Goal: Task Accomplishment & Management: Manage account settings

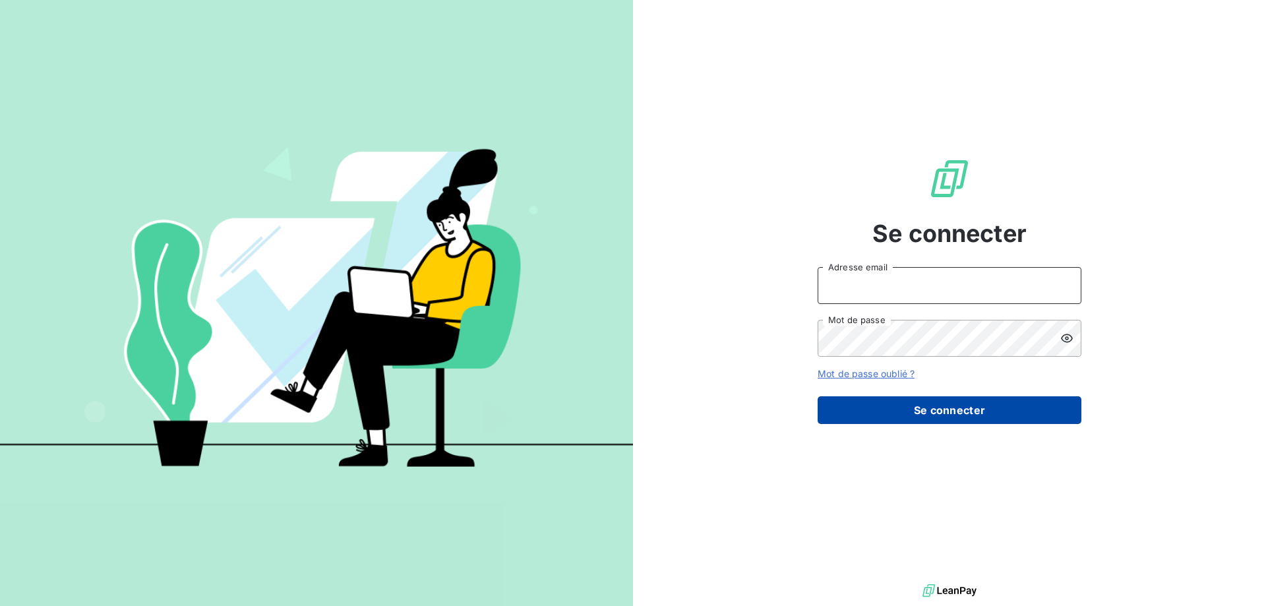
type input "[EMAIL_ADDRESS][DOMAIN_NAME]"
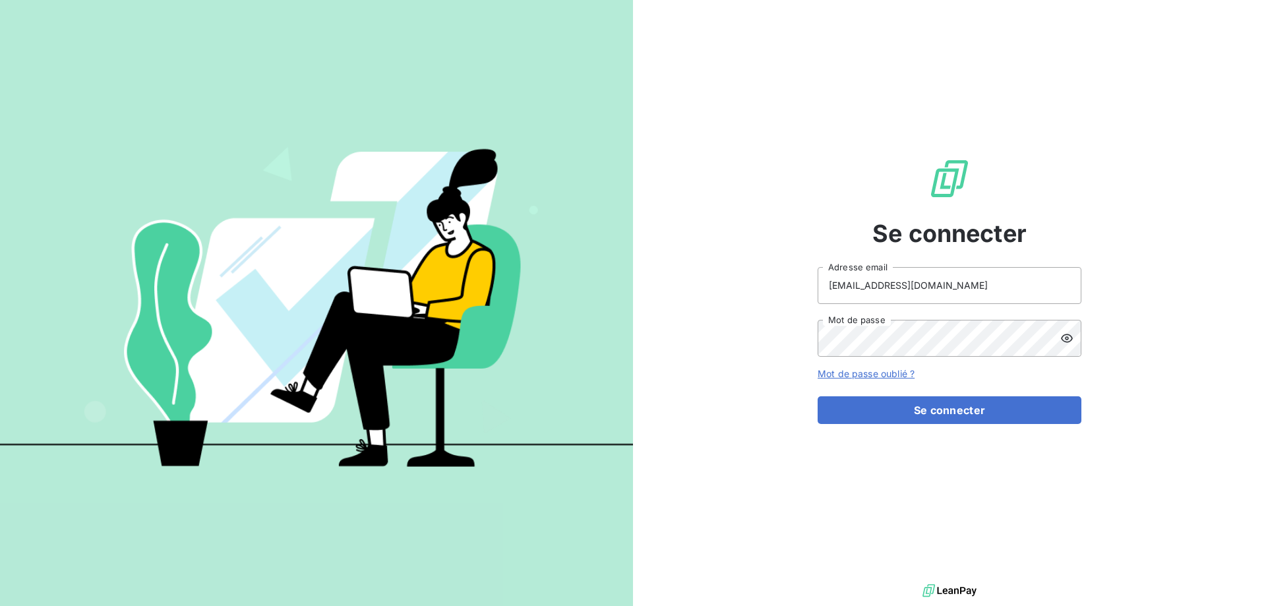
drag, startPoint x: 900, startPoint y: 416, endPoint x: 720, endPoint y: 357, distance: 189.8
click at [900, 414] on button "Se connecter" at bounding box center [950, 410] width 264 height 28
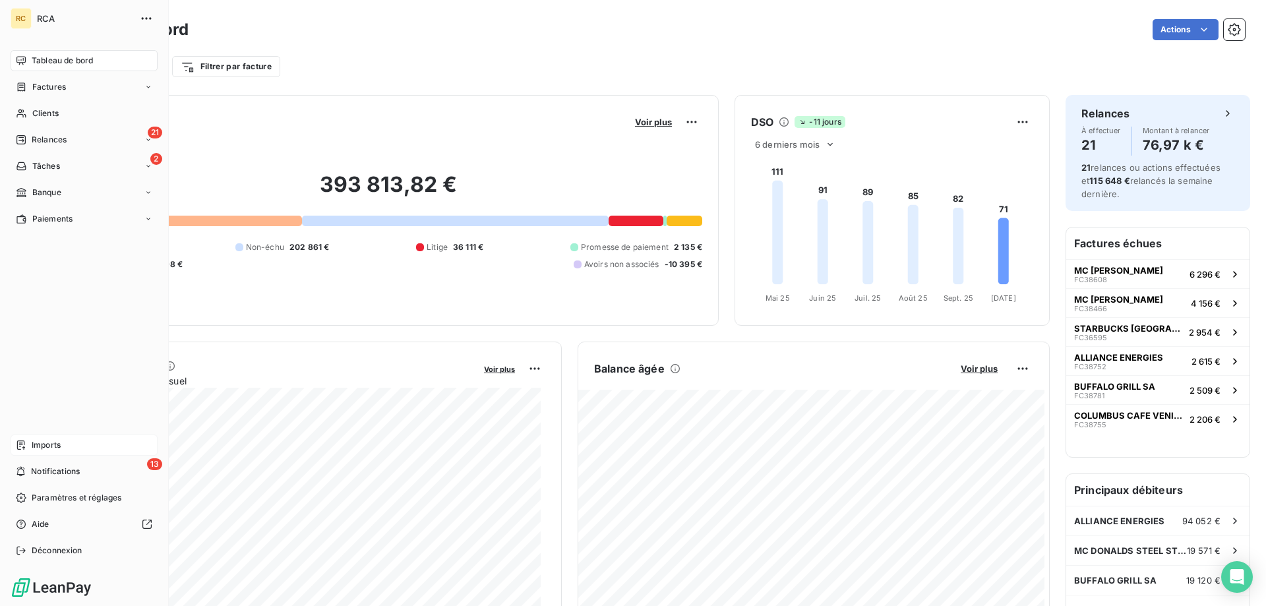
click at [39, 437] on div "Imports" at bounding box center [84, 445] width 147 height 21
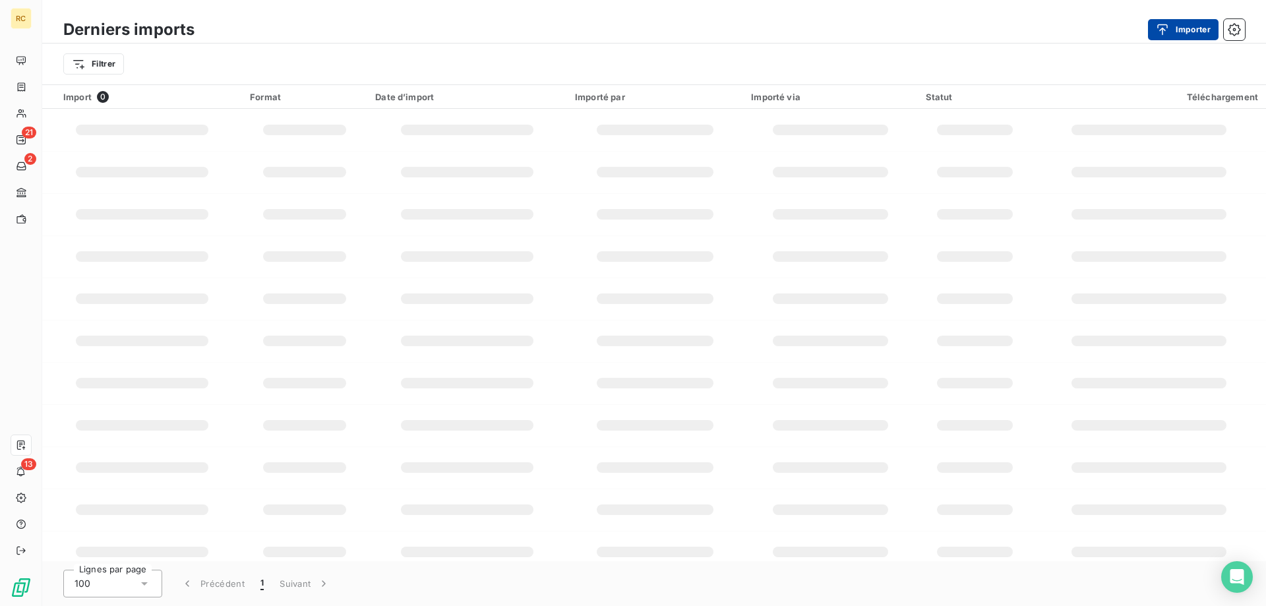
click at [1185, 33] on button "Importer" at bounding box center [1183, 29] width 71 height 21
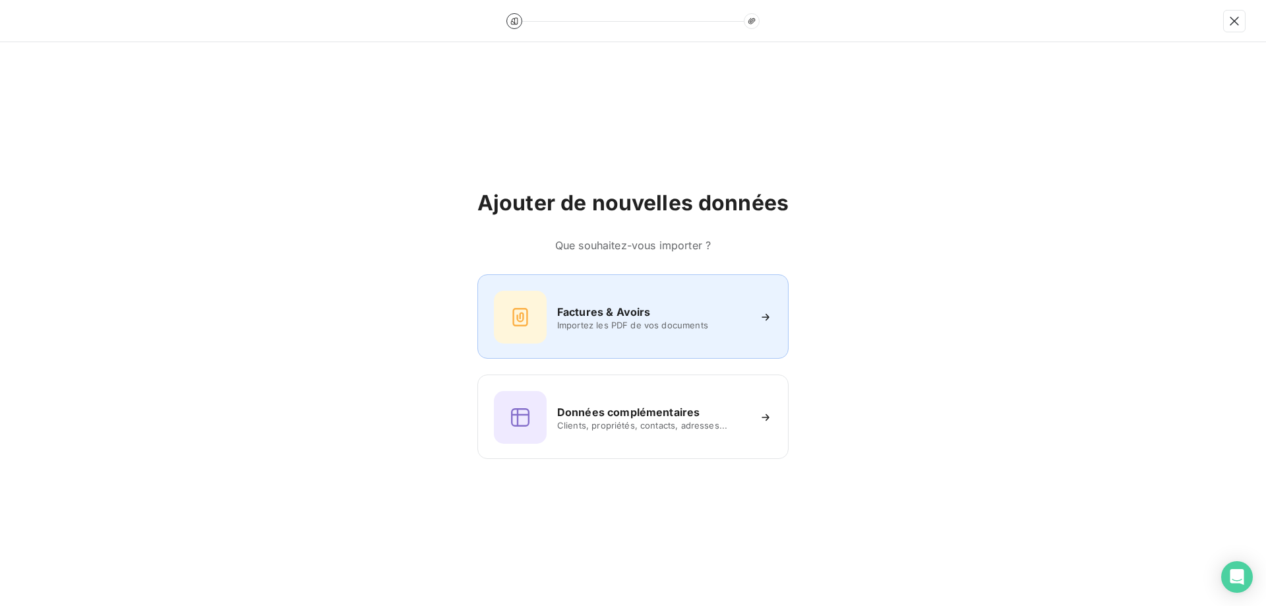
click at [635, 322] on span "Importez les PDF de vos documents" at bounding box center [652, 325] width 191 height 11
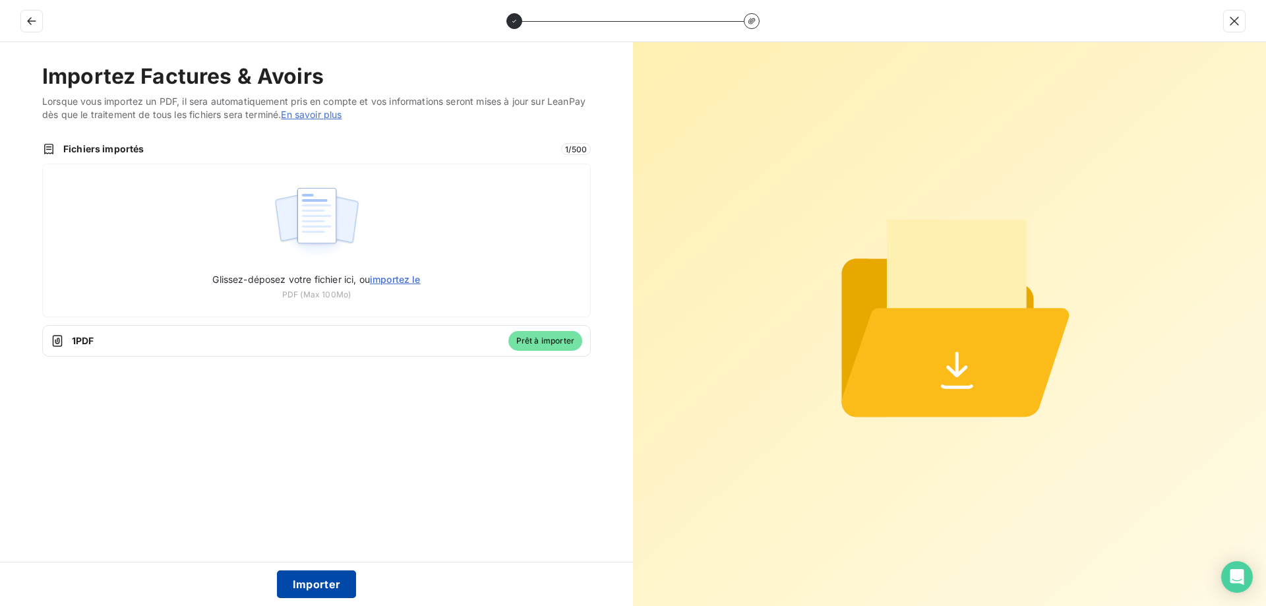
click at [319, 584] on button "Importer" at bounding box center [317, 585] width 80 height 28
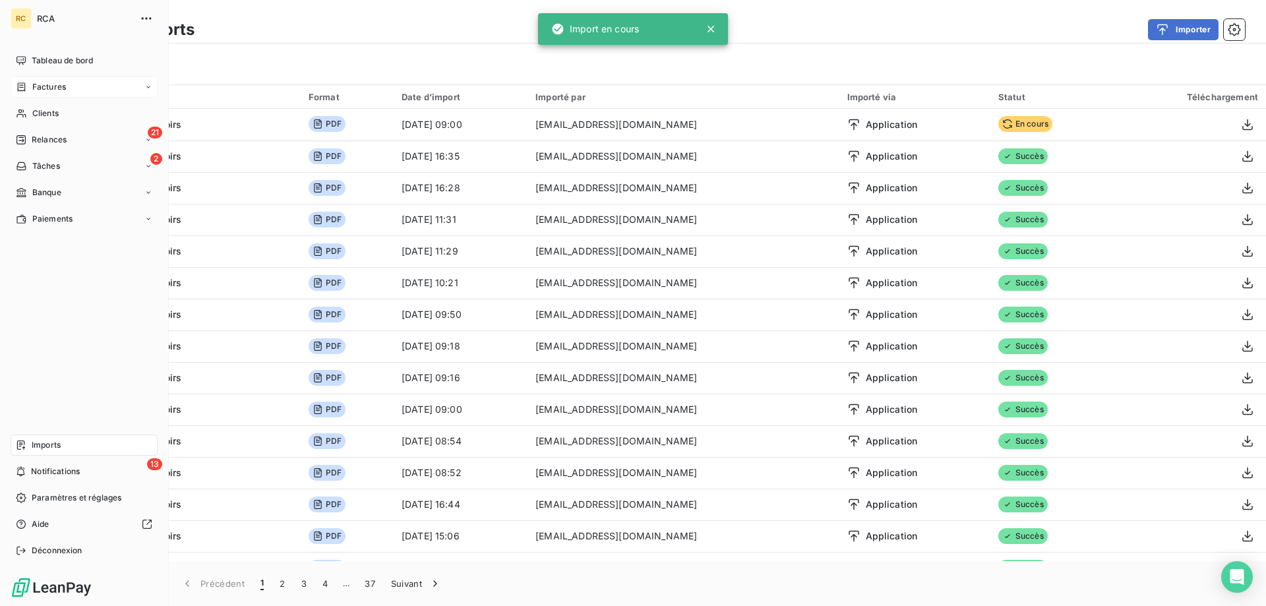
click at [39, 90] on span "Factures" at bounding box center [49, 87] width 34 height 12
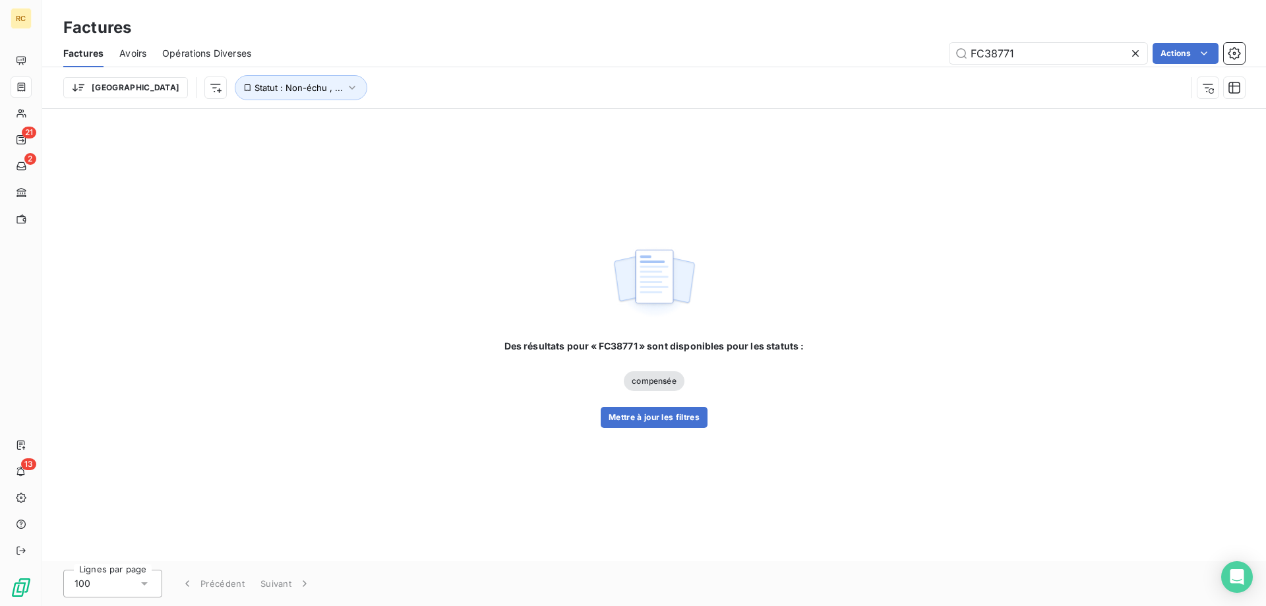
drag, startPoint x: 1049, startPoint y: 48, endPoint x: 925, endPoint y: 49, distance: 124.0
click at [917, 48] on div "FC38771 Actions" at bounding box center [756, 53] width 978 height 21
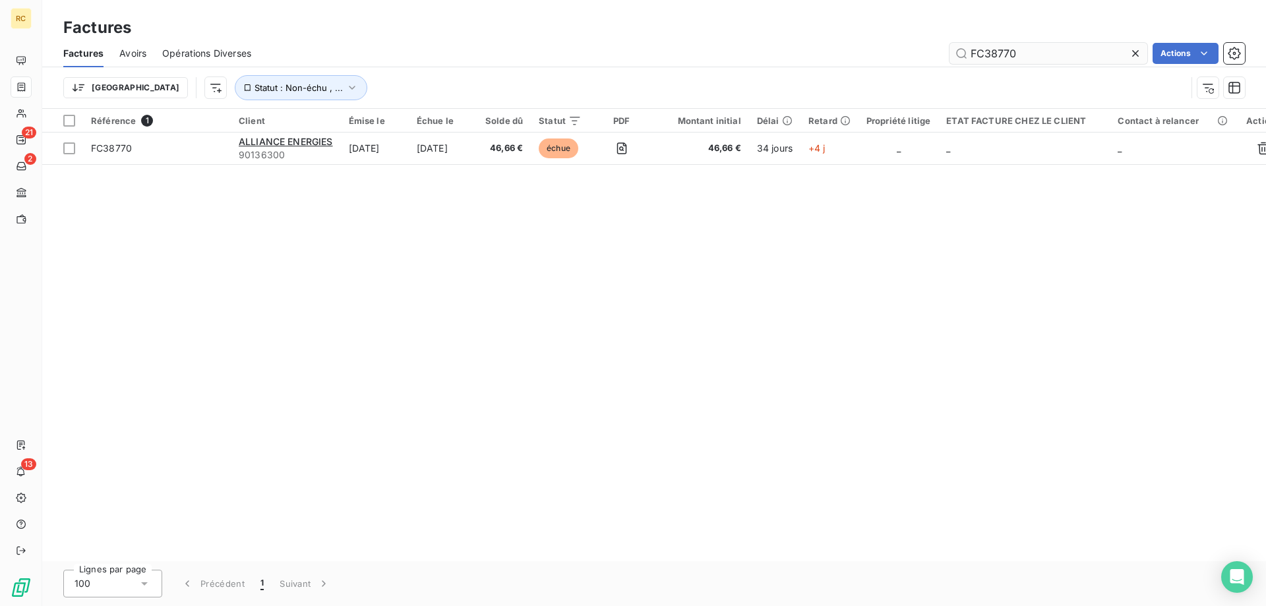
drag, startPoint x: 1038, startPoint y: 55, endPoint x: 989, endPoint y: 46, distance: 49.7
click at [989, 46] on input "FC38770" at bounding box center [1049, 53] width 198 height 21
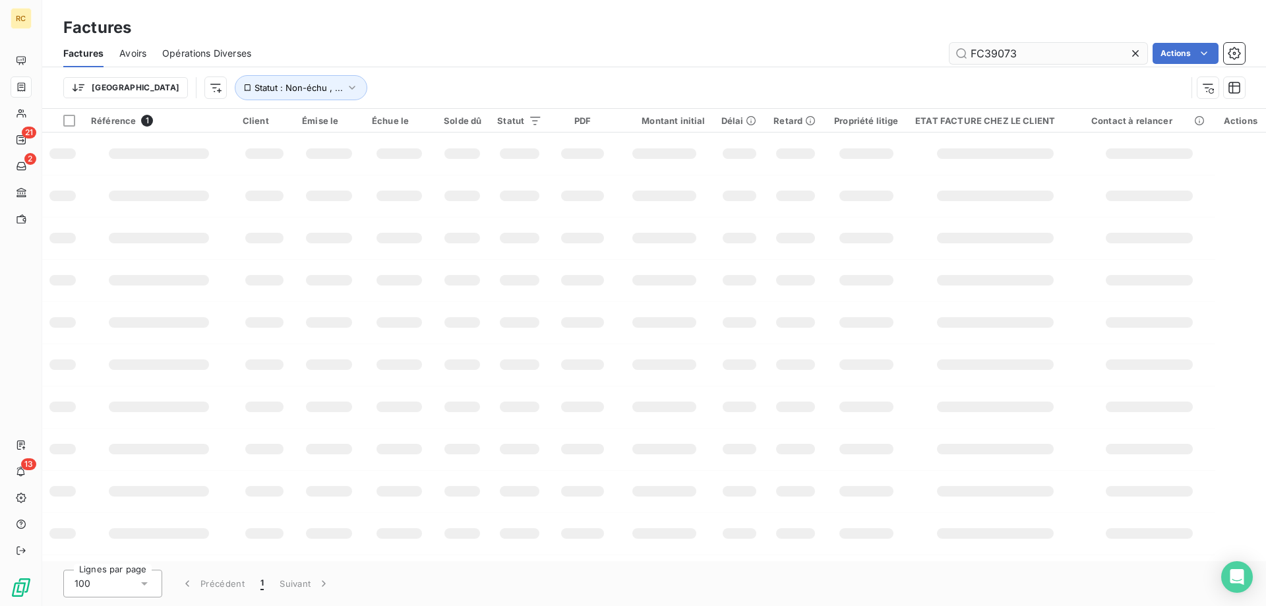
type input "FC39073"
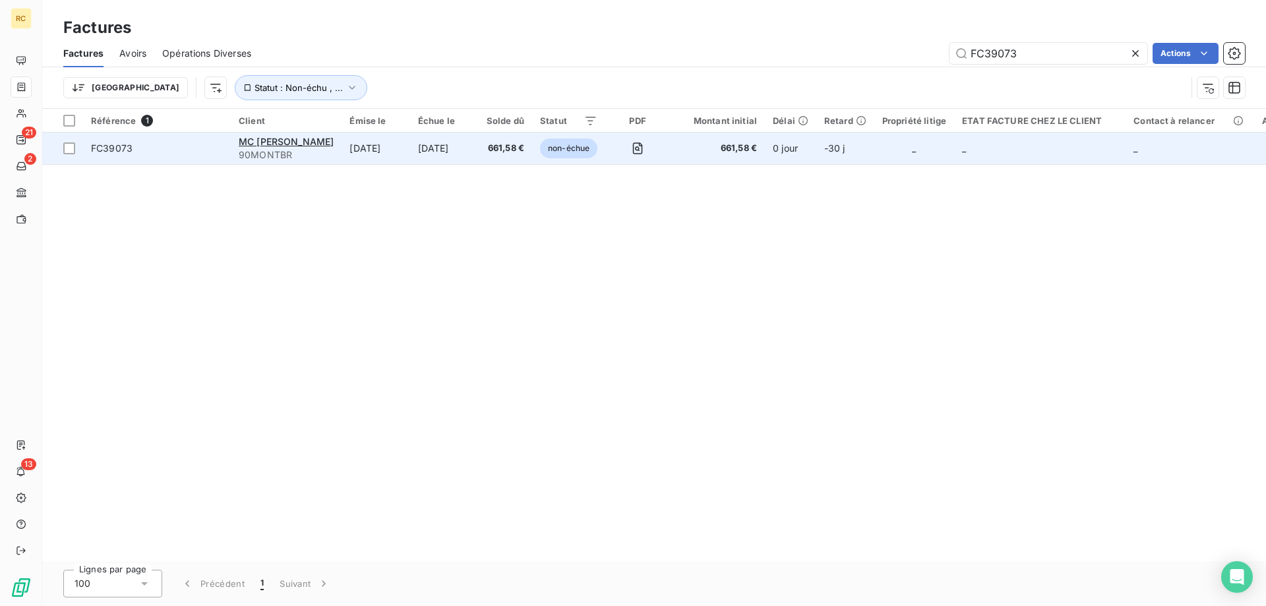
click at [96, 147] on span "FC39073" at bounding box center [112, 147] width 42 height 11
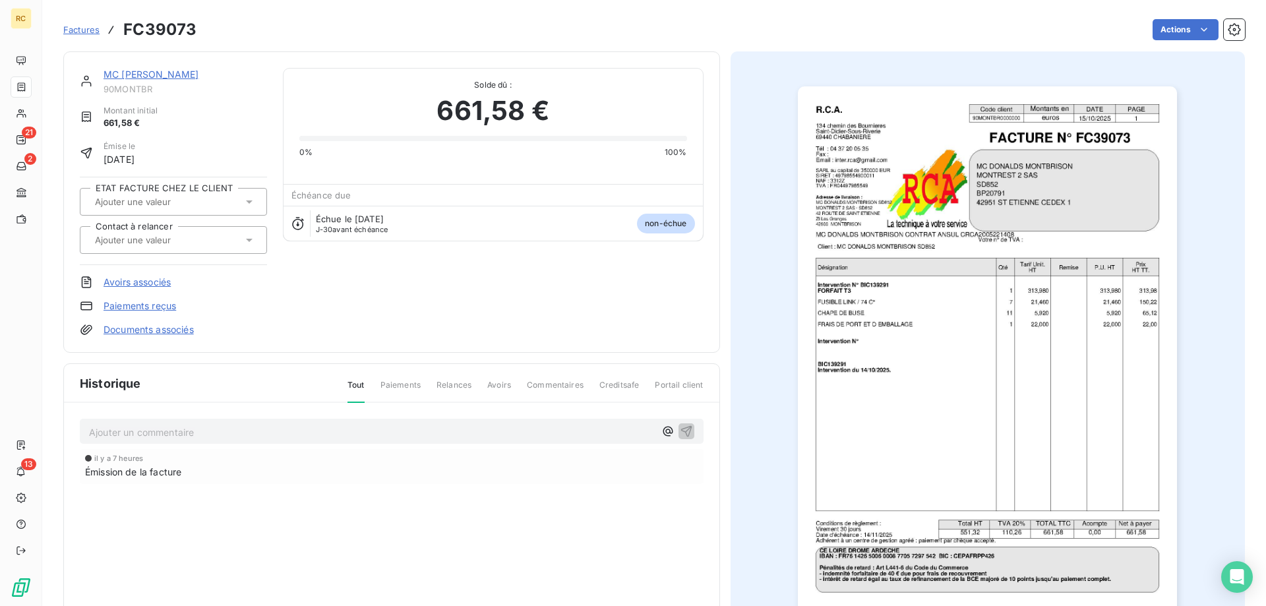
click at [150, 328] on link "Documents associés" at bounding box center [149, 329] width 90 height 13
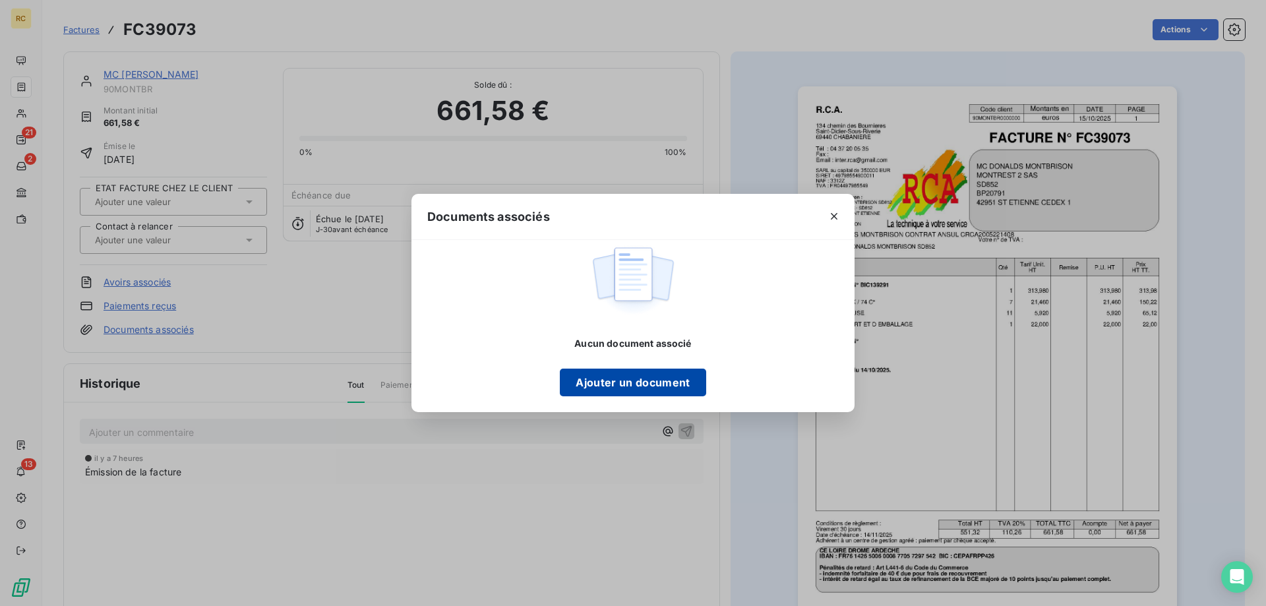
click at [571, 385] on button "Ajouter un document" at bounding box center [633, 383] width 146 height 28
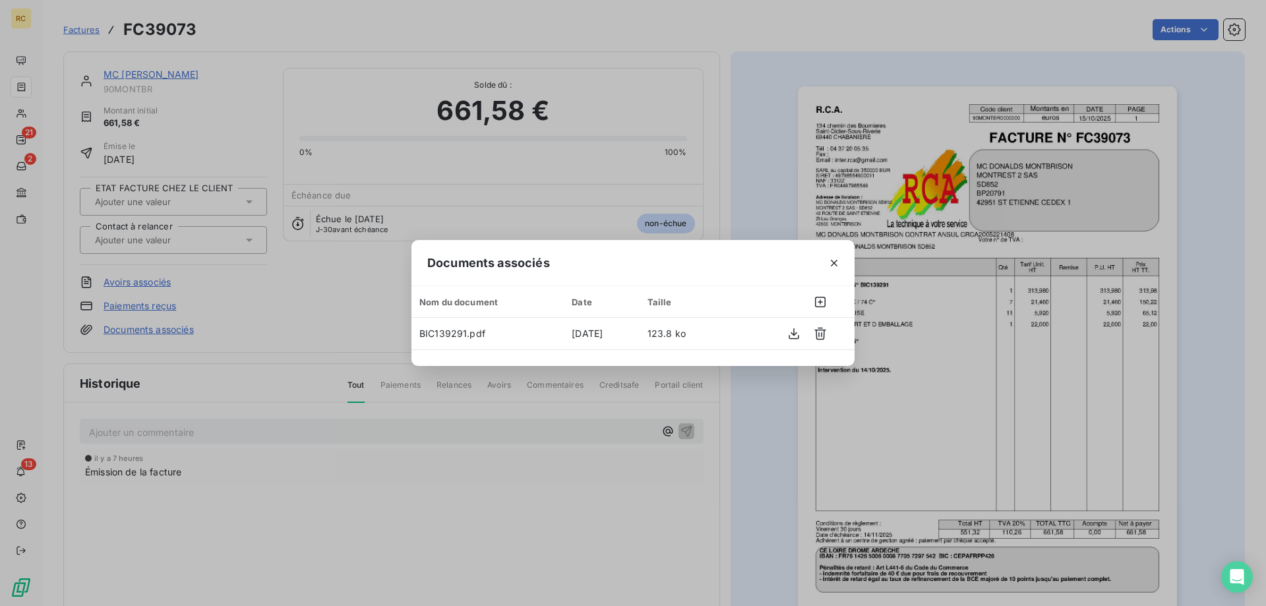
click at [719, 24] on div "Documents associés Nom du document Date Taille BIC139291.pdf [DATE] 123.8 ko" at bounding box center [633, 303] width 1266 height 606
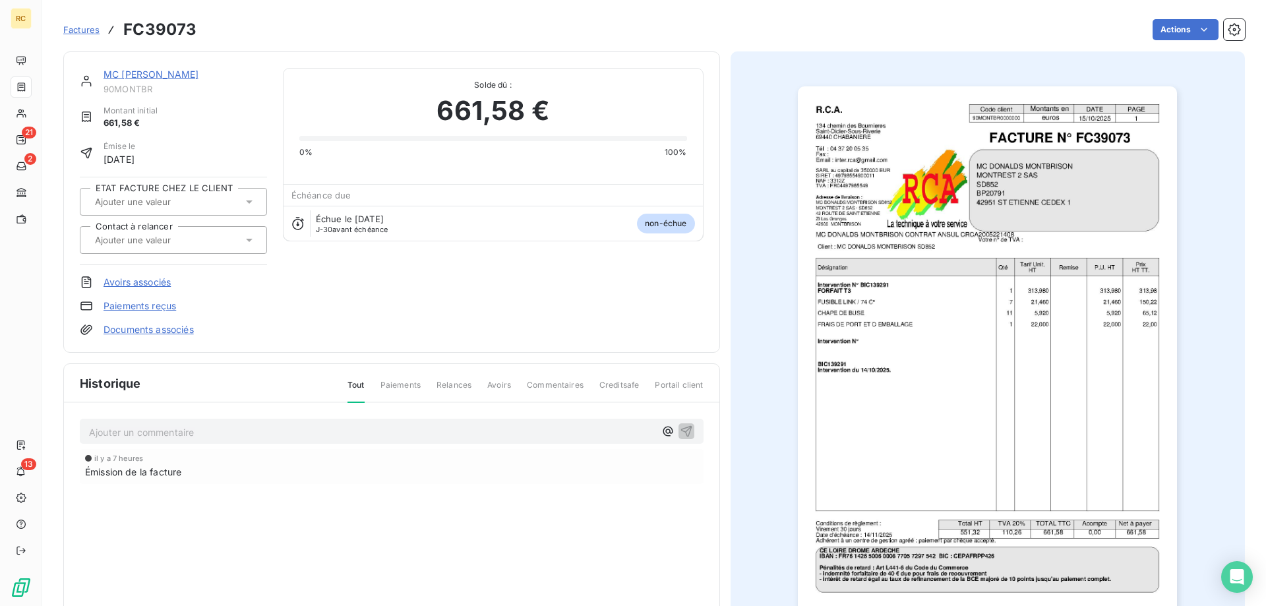
click at [133, 326] on link "Documents associés" at bounding box center [149, 329] width 90 height 13
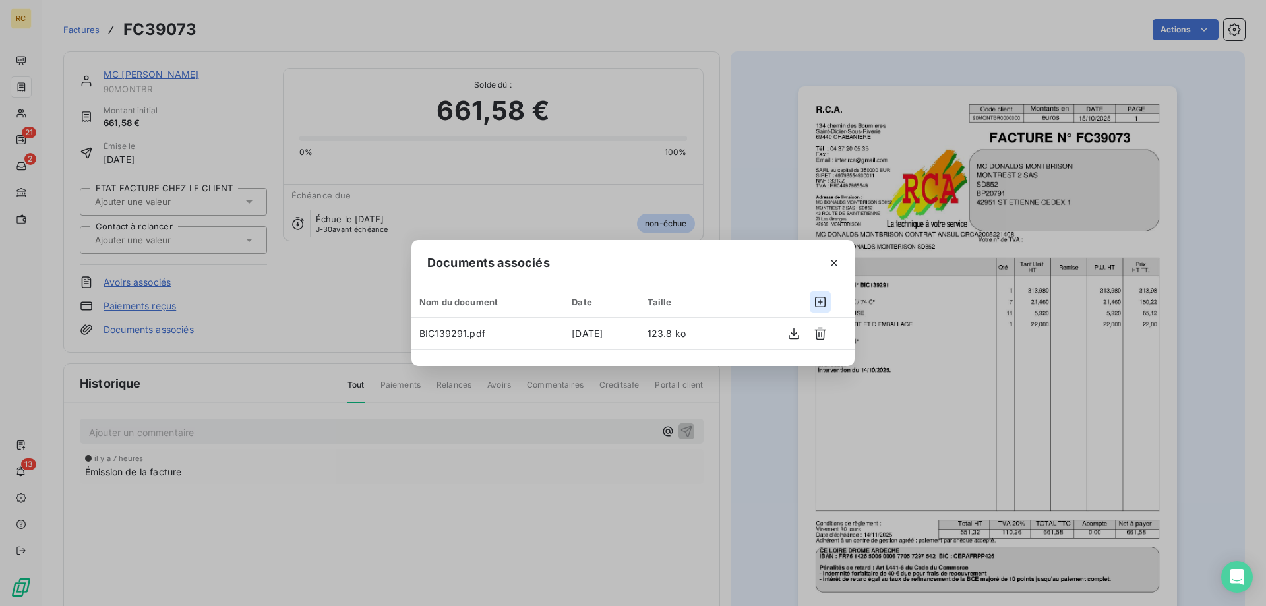
click at [819, 295] on icon "button" at bounding box center [820, 301] width 13 height 13
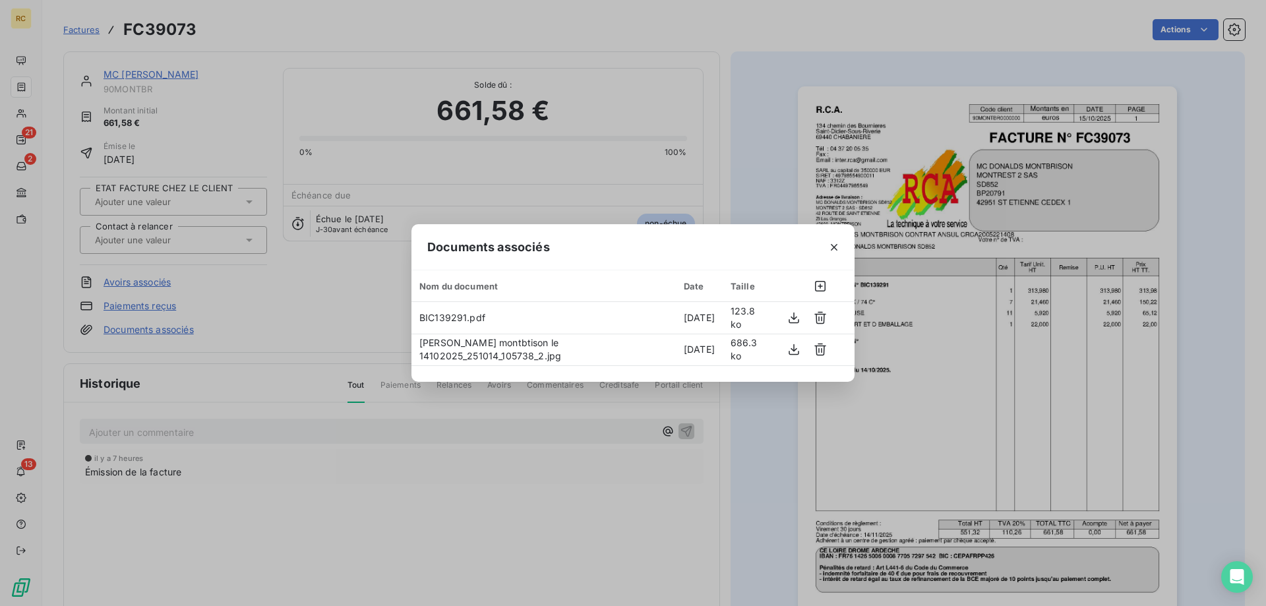
drag, startPoint x: 755, startPoint y: 180, endPoint x: 751, endPoint y: 174, distance: 7.5
click at [755, 179] on div "Documents associés Nom du document Date Taille BIC139291.pdf [DATE] 123.8 ko [P…" at bounding box center [633, 303] width 1266 height 606
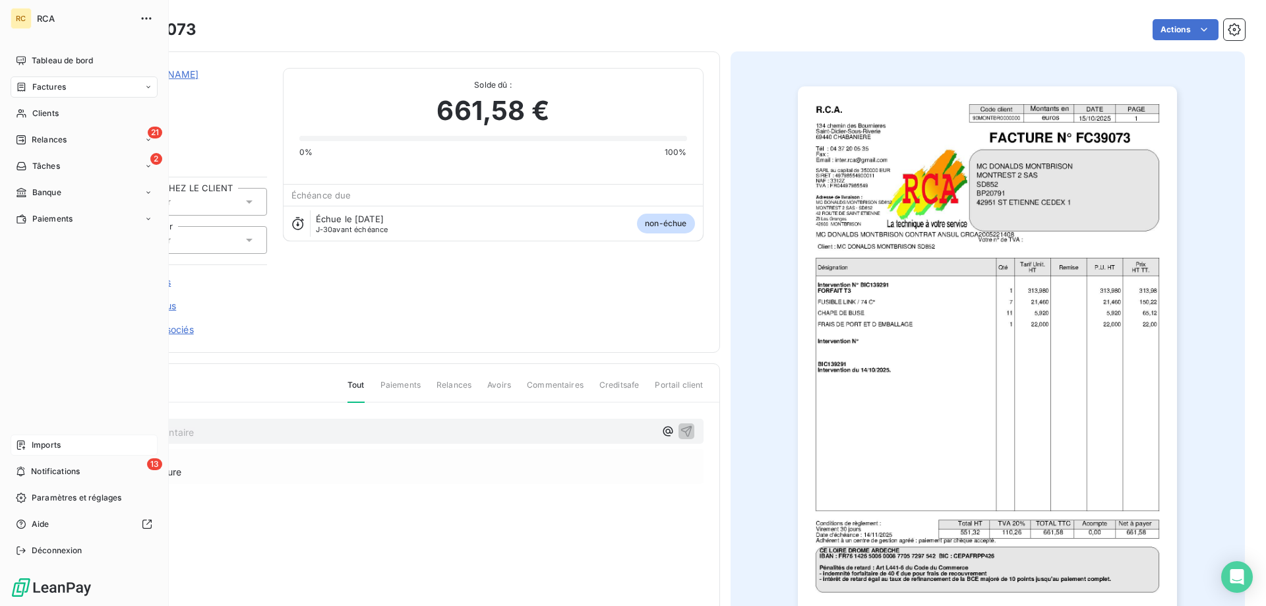
click at [26, 441] on div "Imports" at bounding box center [84, 445] width 147 height 21
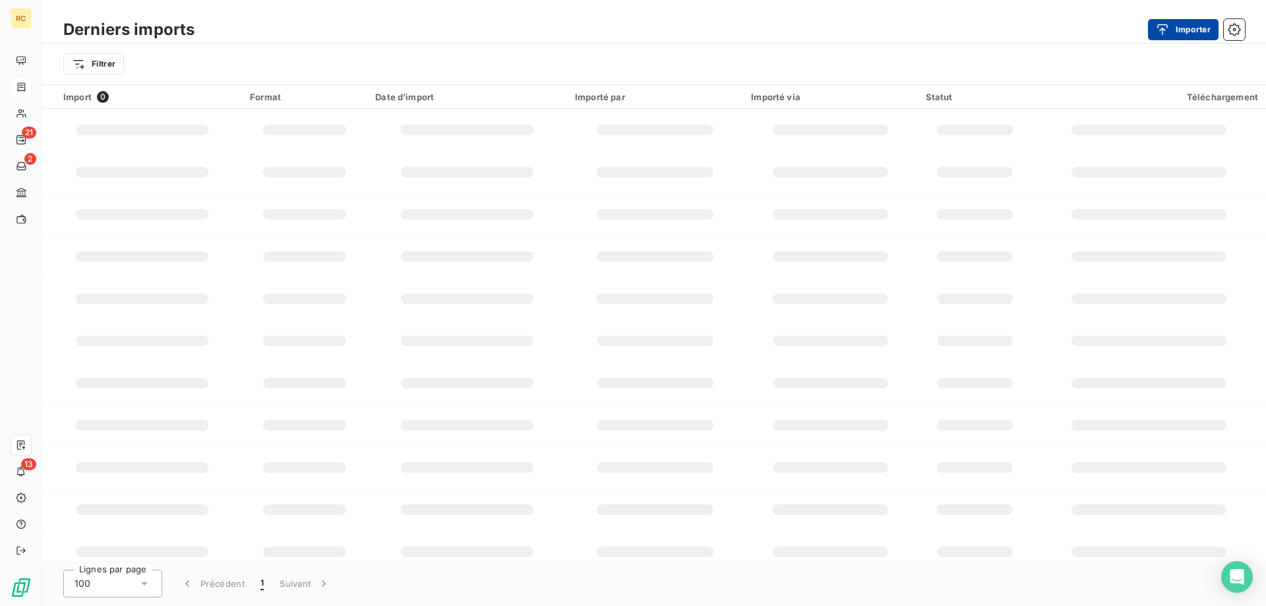
click at [1187, 29] on button "Importer" at bounding box center [1183, 29] width 71 height 21
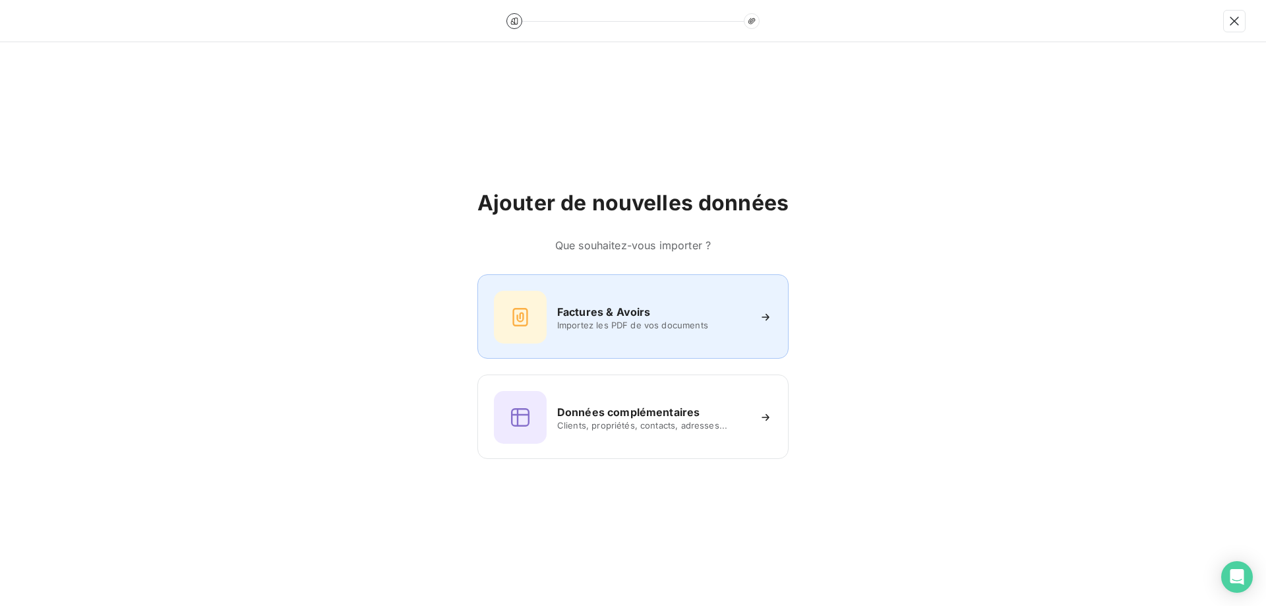
click at [674, 305] on div "Factures & Avoirs" at bounding box center [652, 312] width 191 height 16
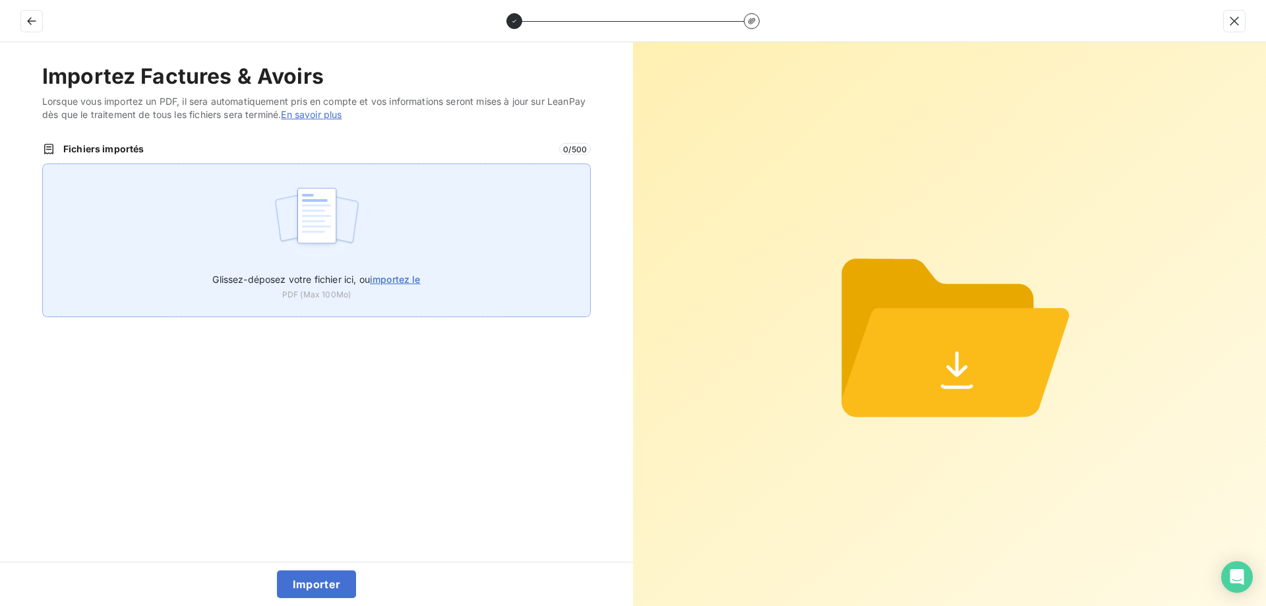
click at [397, 283] on span "importez le" at bounding box center [395, 279] width 51 height 11
click at [43, 164] on input "Glissez-déposez votre fichier ici, ou importez le" at bounding box center [42, 164] width 1 height 1
type input "C:\fakepath\FC39074.pdf"
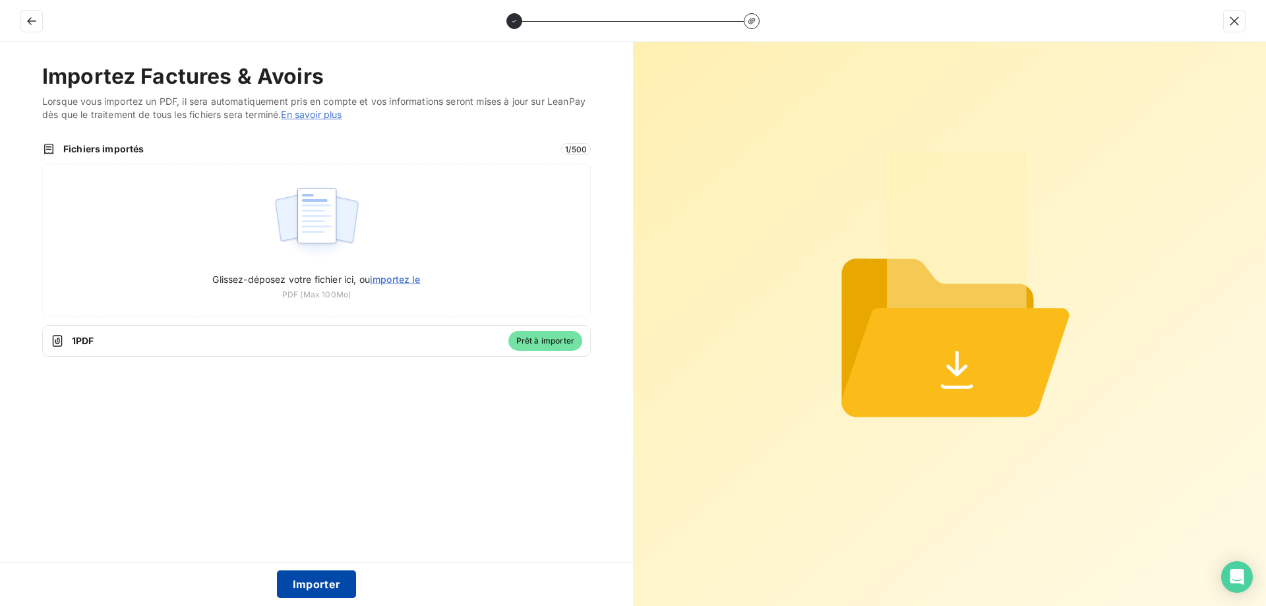
click at [321, 580] on button "Importer" at bounding box center [317, 585] width 80 height 28
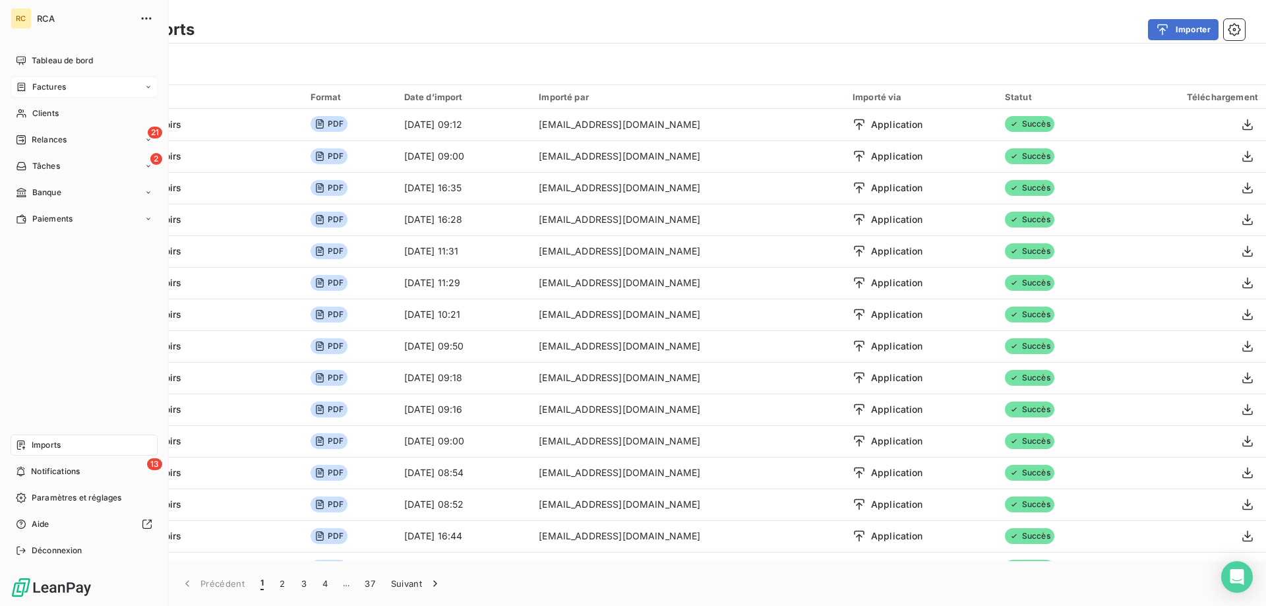
click at [47, 437] on div "Imports" at bounding box center [84, 445] width 147 height 21
click at [30, 86] on div "Factures" at bounding box center [41, 87] width 50 height 12
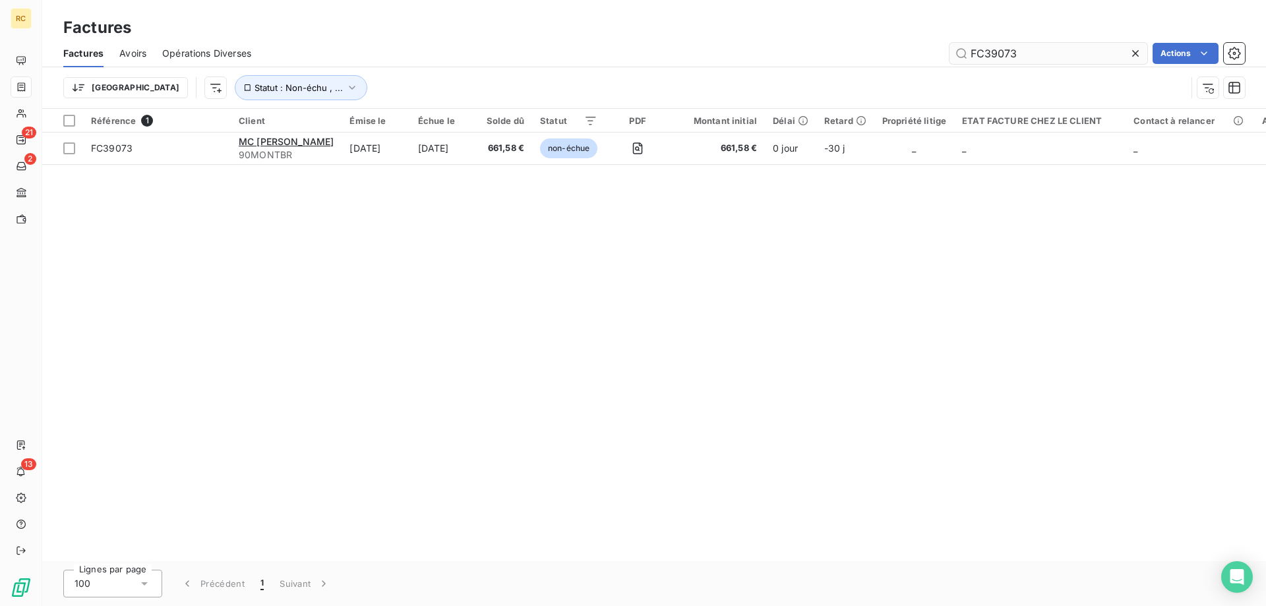
drag, startPoint x: 1014, startPoint y: 46, endPoint x: 971, endPoint y: 50, distance: 43.7
click at [960, 51] on input "FC39073" at bounding box center [1049, 53] width 198 height 21
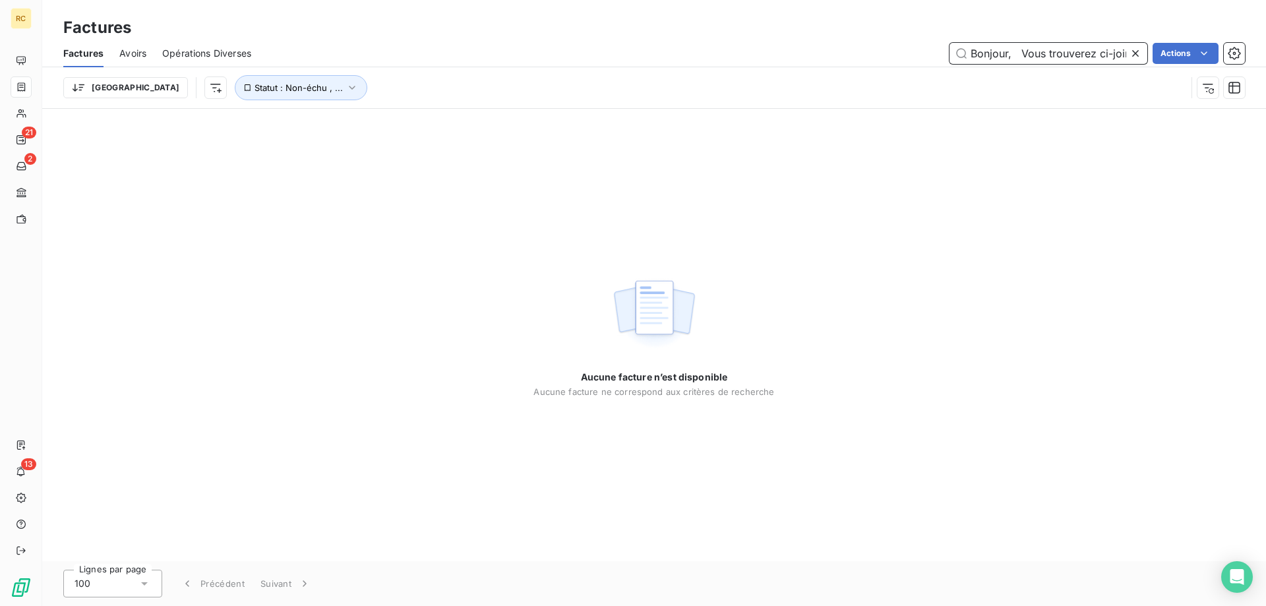
click at [986, 53] on input "Bonjour, Vous trouverez ci-joint, à votre aimable attention, la facture corresp…" at bounding box center [1049, 53] width 198 height 21
click at [985, 50] on input "Bonjour, Vous trouverez ci-joint, à votre aimable attention, la facture corresp…" at bounding box center [1049, 53] width 198 height 21
paste input "FC39074"
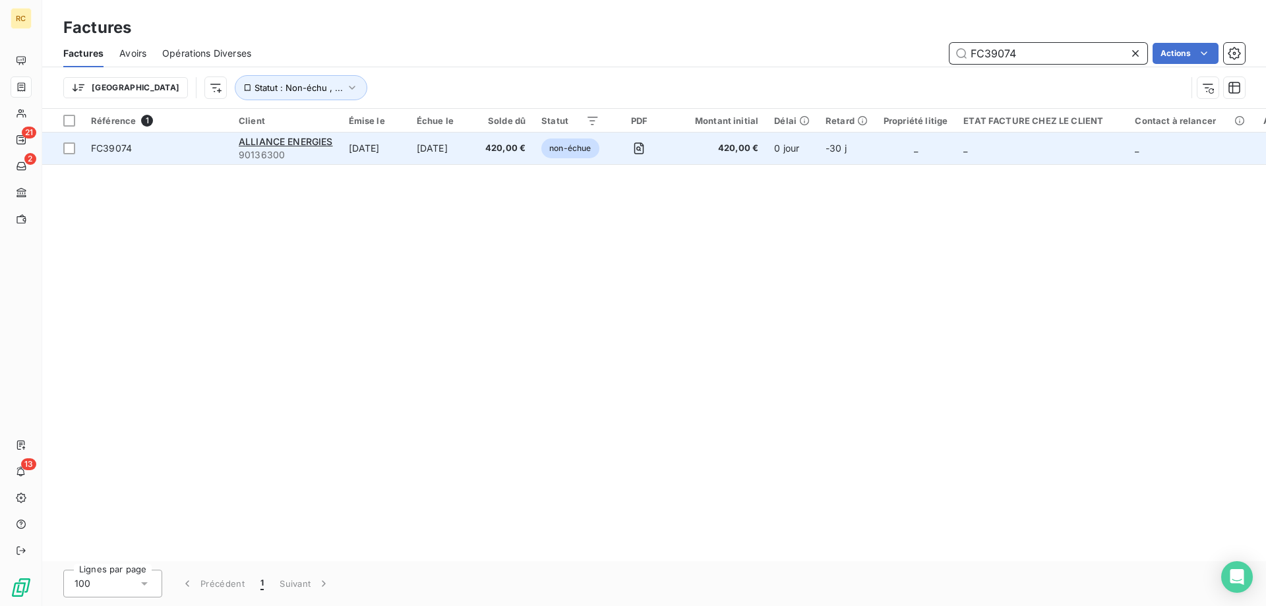
type input "FC39074"
click at [102, 152] on span "FC39074" at bounding box center [111, 147] width 41 height 11
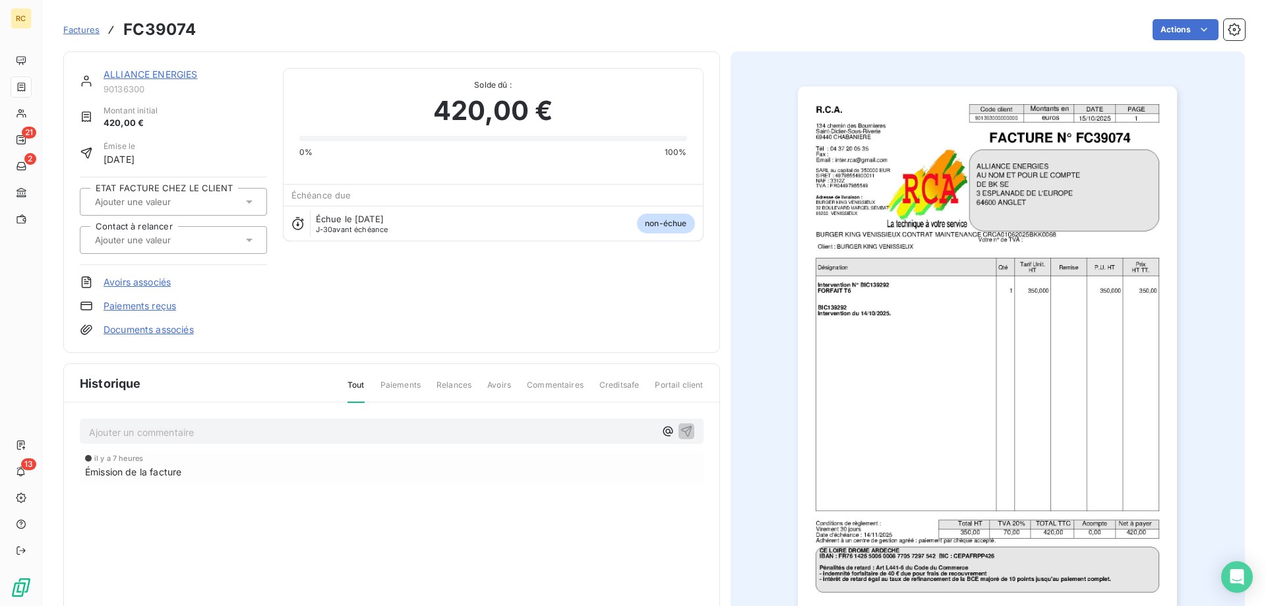
click at [153, 329] on link "Documents associés" at bounding box center [149, 329] width 90 height 13
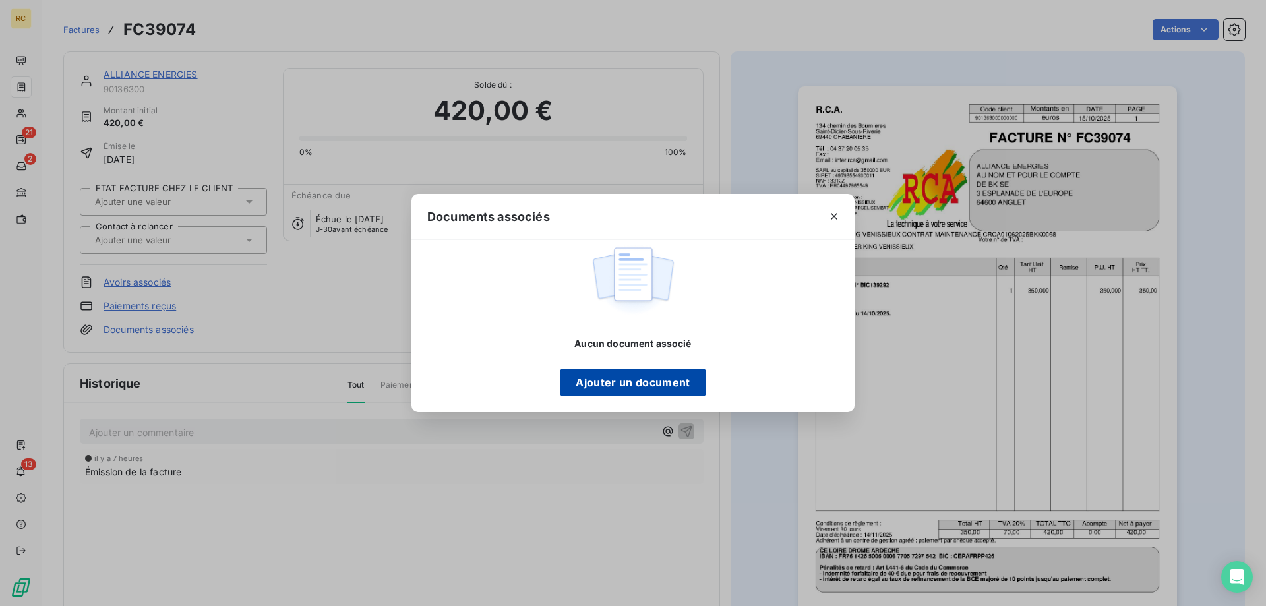
click at [627, 385] on button "Ajouter un document" at bounding box center [633, 383] width 146 height 28
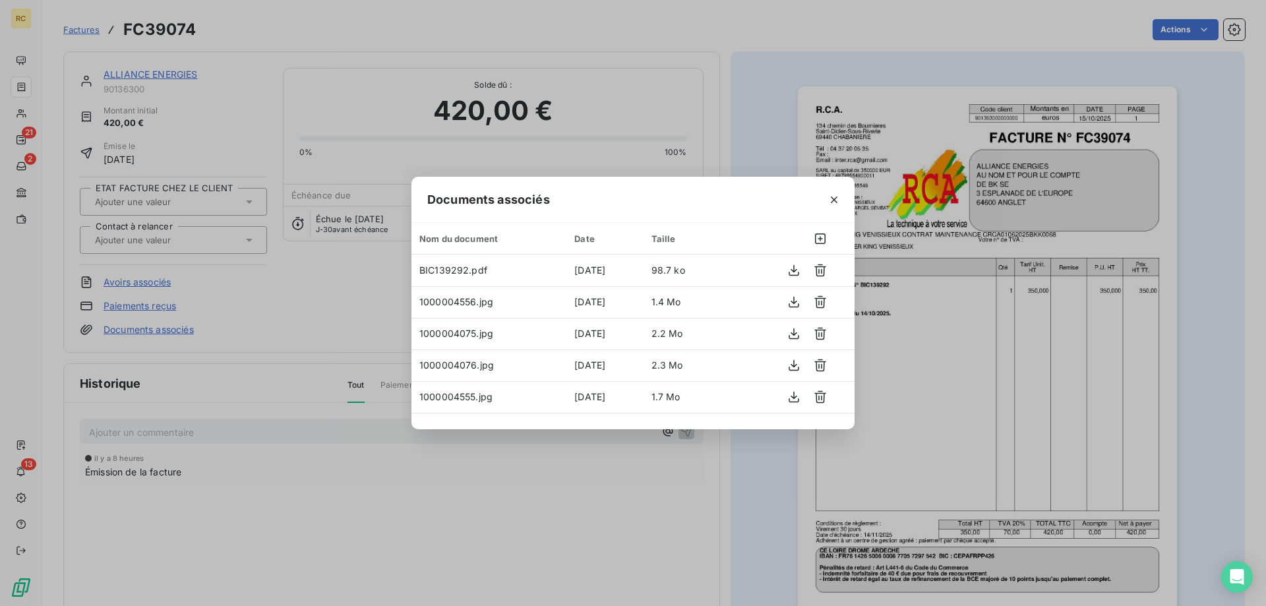
drag, startPoint x: 750, startPoint y: 110, endPoint x: 727, endPoint y: 113, distance: 23.3
click at [748, 109] on div "Documents associés Nom du document Date Taille BIC139292.pdf [DATE] 98.7 ko 100…" at bounding box center [633, 303] width 1266 height 606
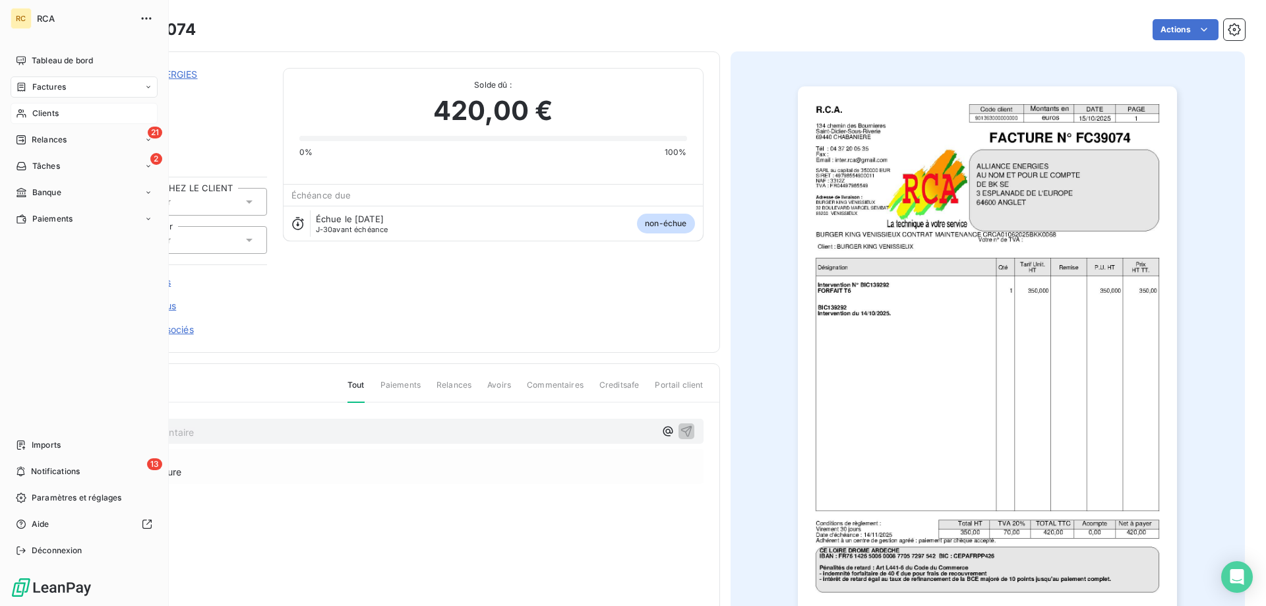
click at [44, 109] on span "Clients" at bounding box center [45, 114] width 26 height 12
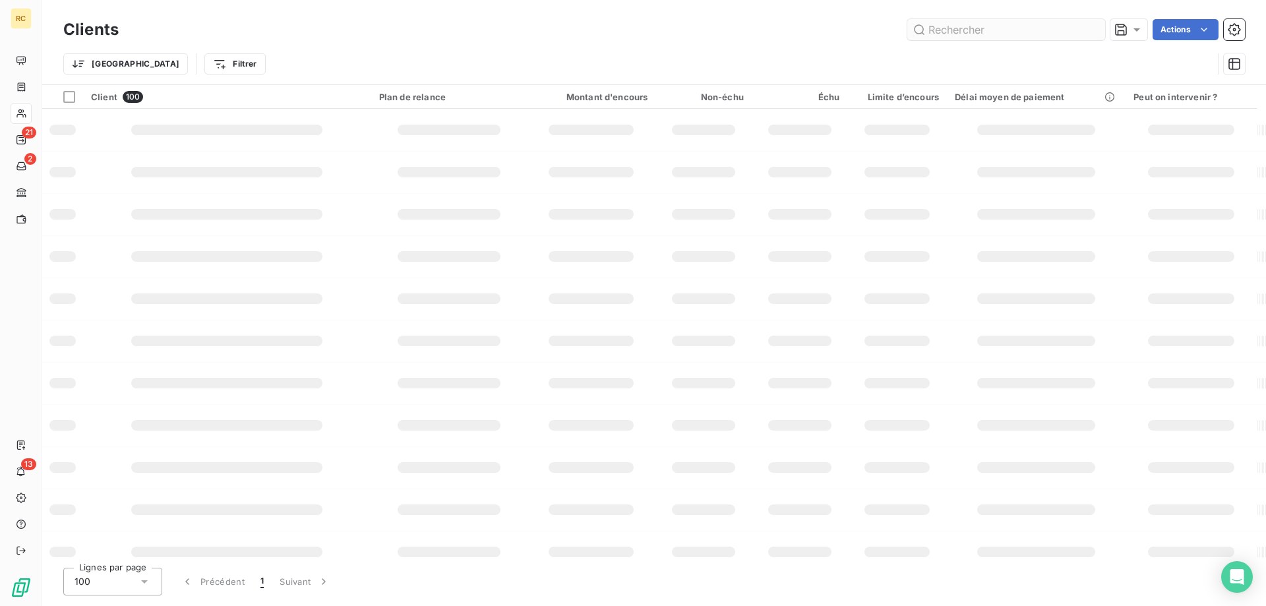
click at [962, 26] on input "text" at bounding box center [1007, 29] width 198 height 21
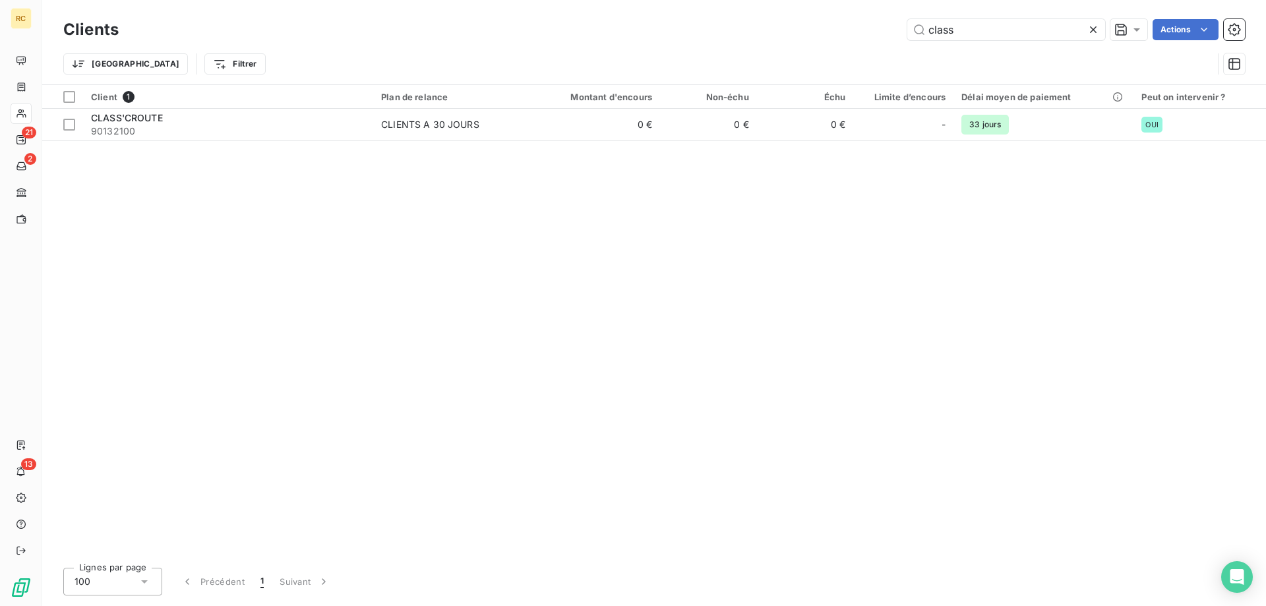
type input "class"
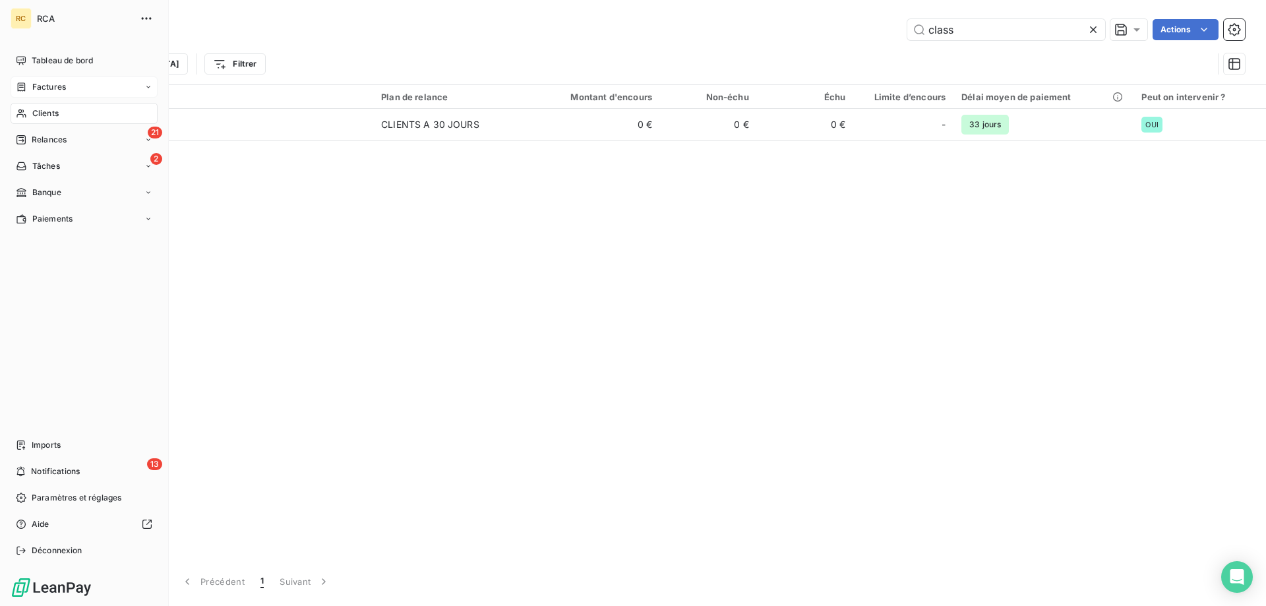
click at [42, 87] on span "Factures" at bounding box center [49, 87] width 34 height 12
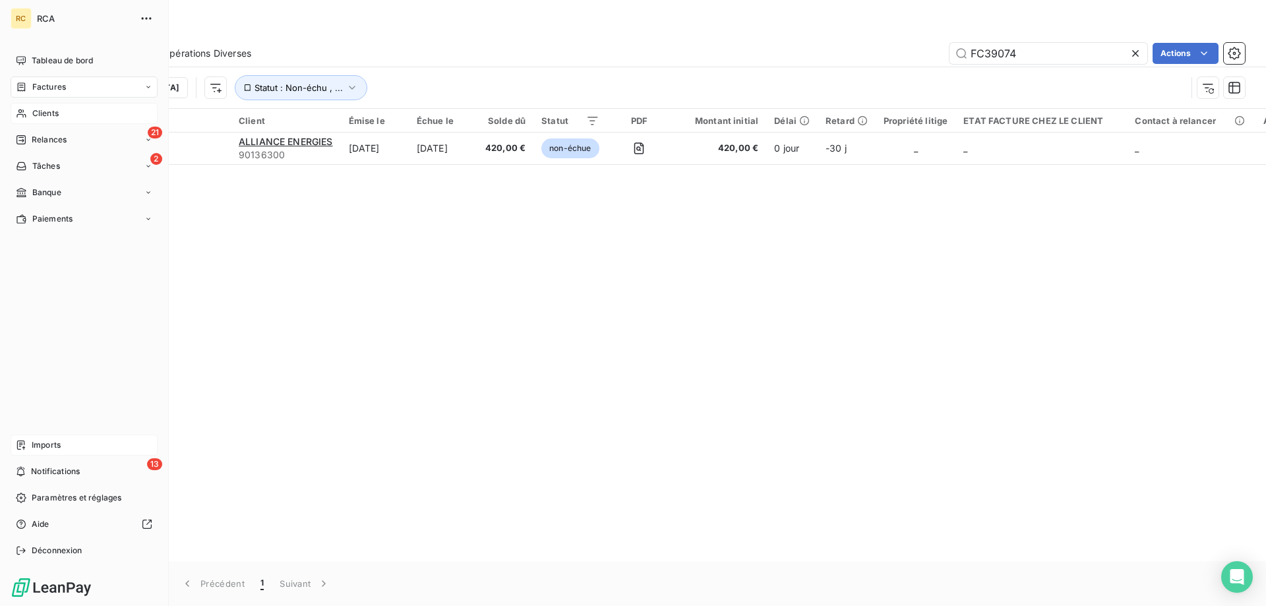
click at [44, 443] on span "Imports" at bounding box center [46, 445] width 29 height 12
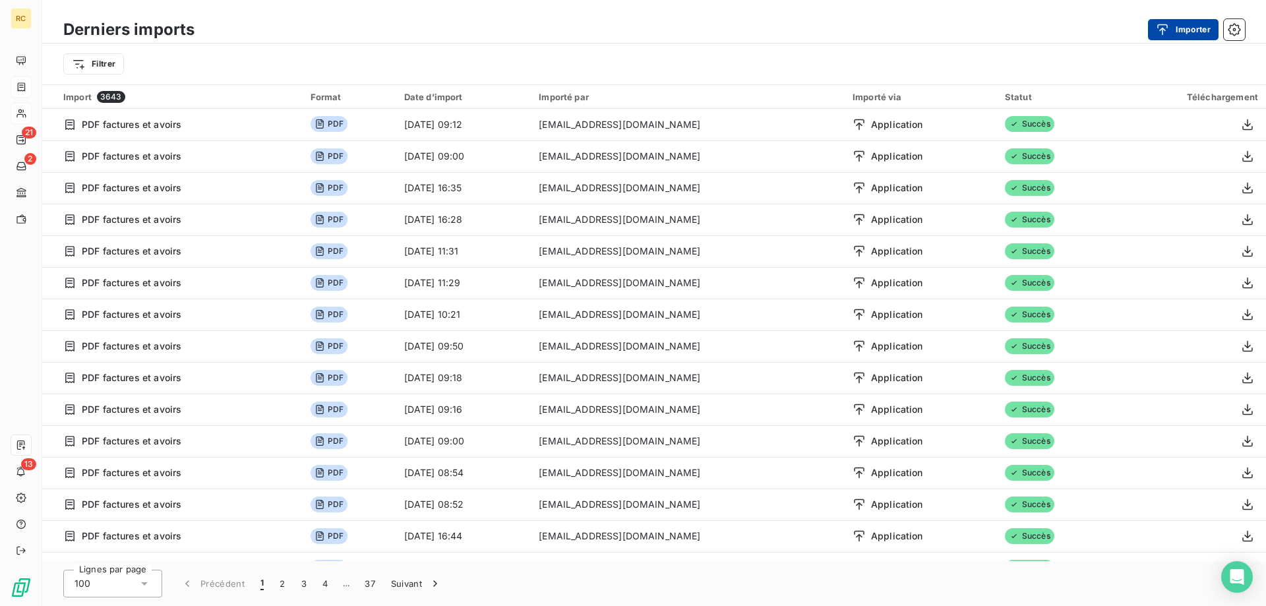
click at [1183, 28] on button "Importer" at bounding box center [1183, 29] width 71 height 21
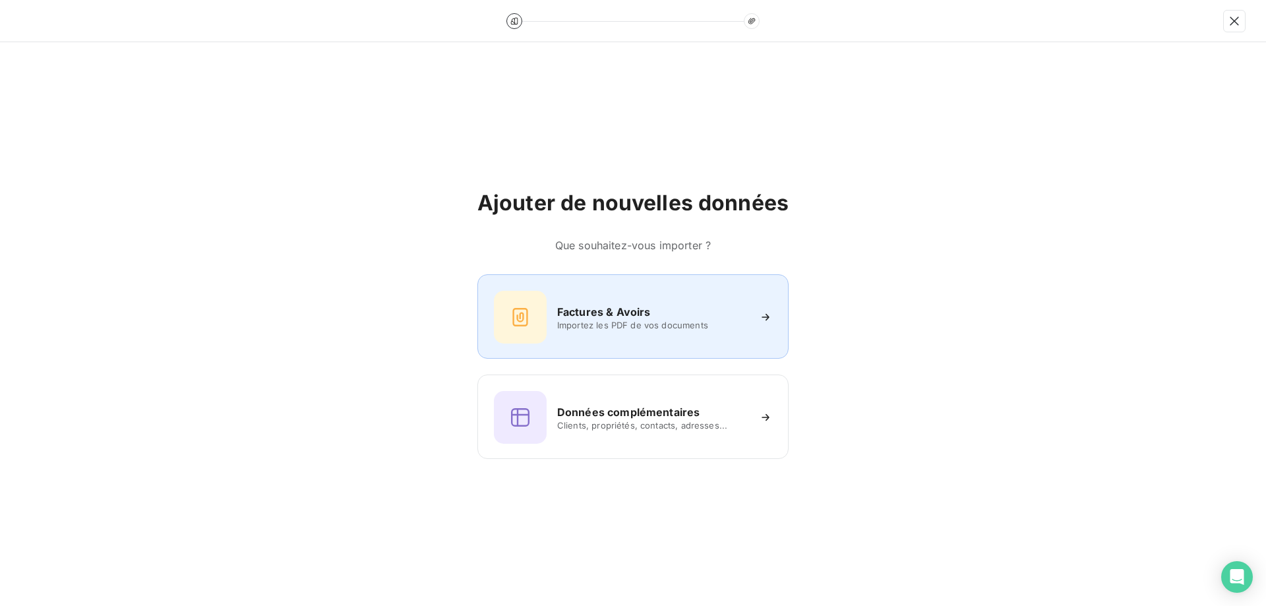
click at [603, 326] on span "Importez les PDF de vos documents" at bounding box center [652, 325] width 191 height 11
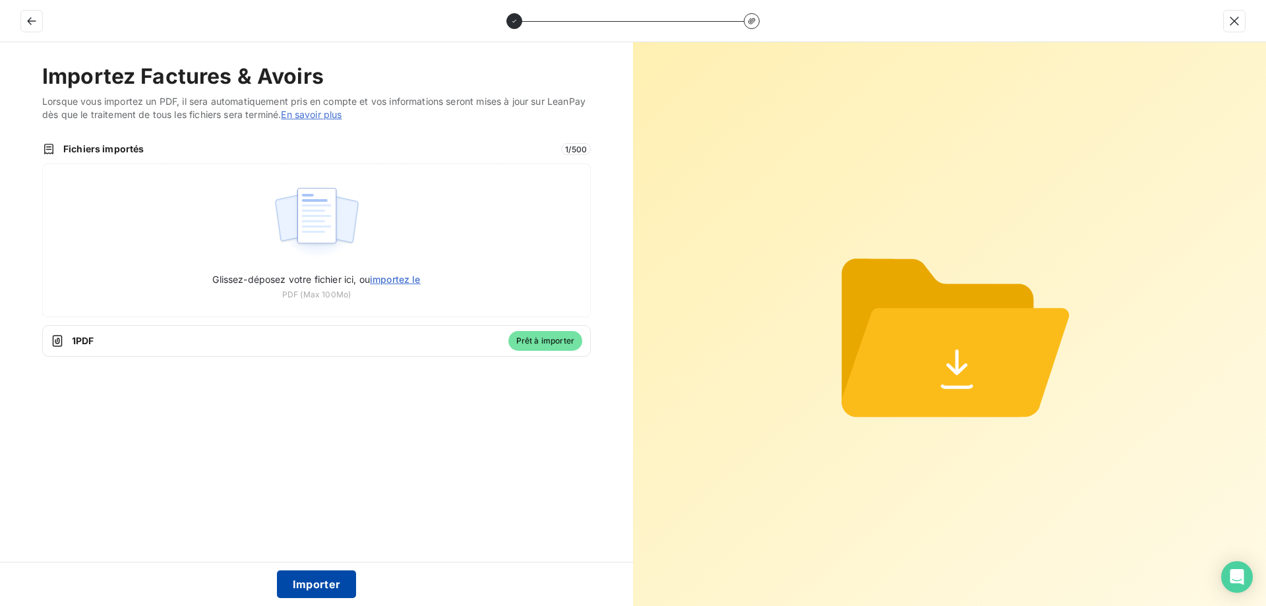
click at [299, 586] on button "Importer" at bounding box center [317, 585] width 80 height 28
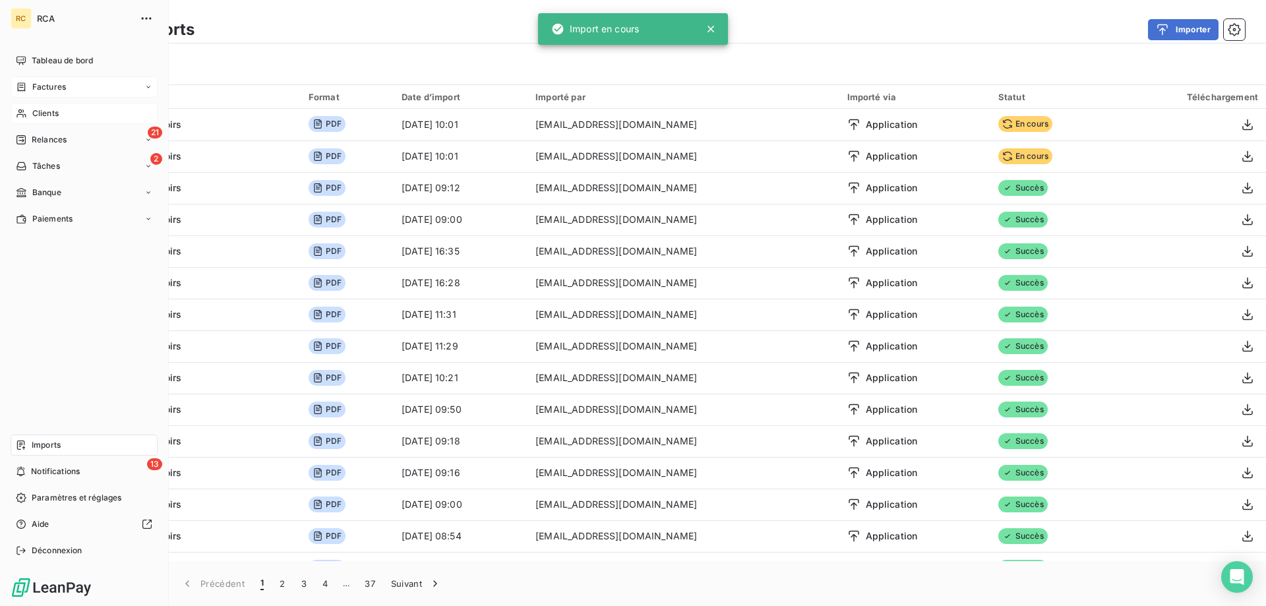
click at [34, 86] on span "Factures" at bounding box center [49, 87] width 34 height 12
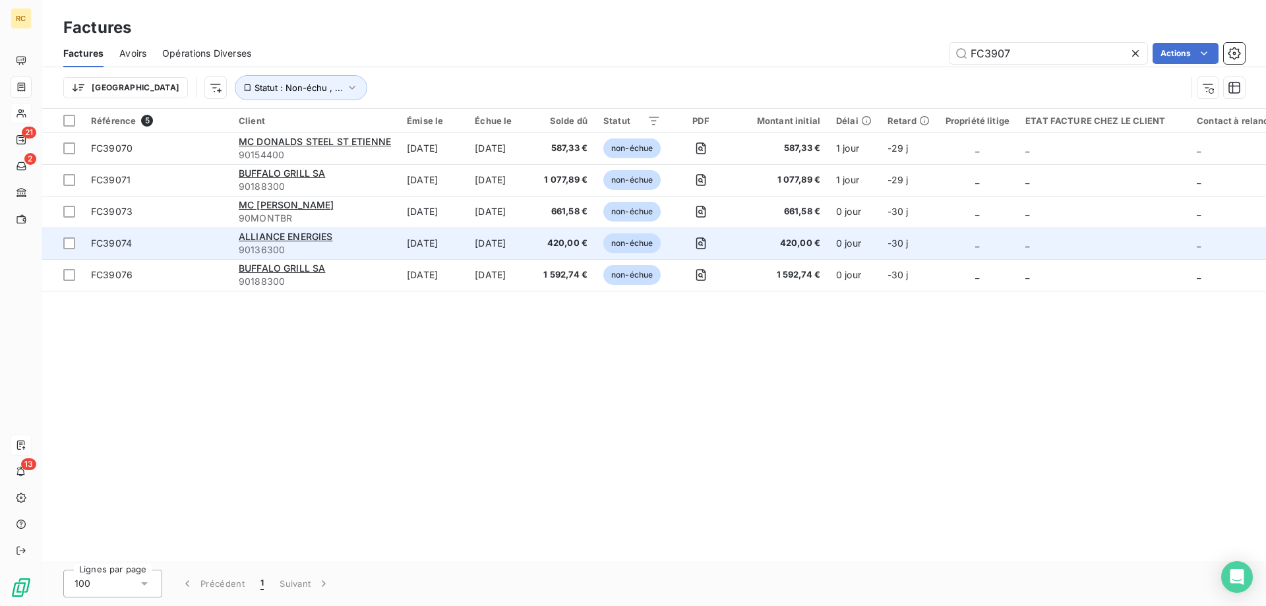
type input "FC3907"
click at [127, 245] on span "FC39074" at bounding box center [111, 242] width 41 height 11
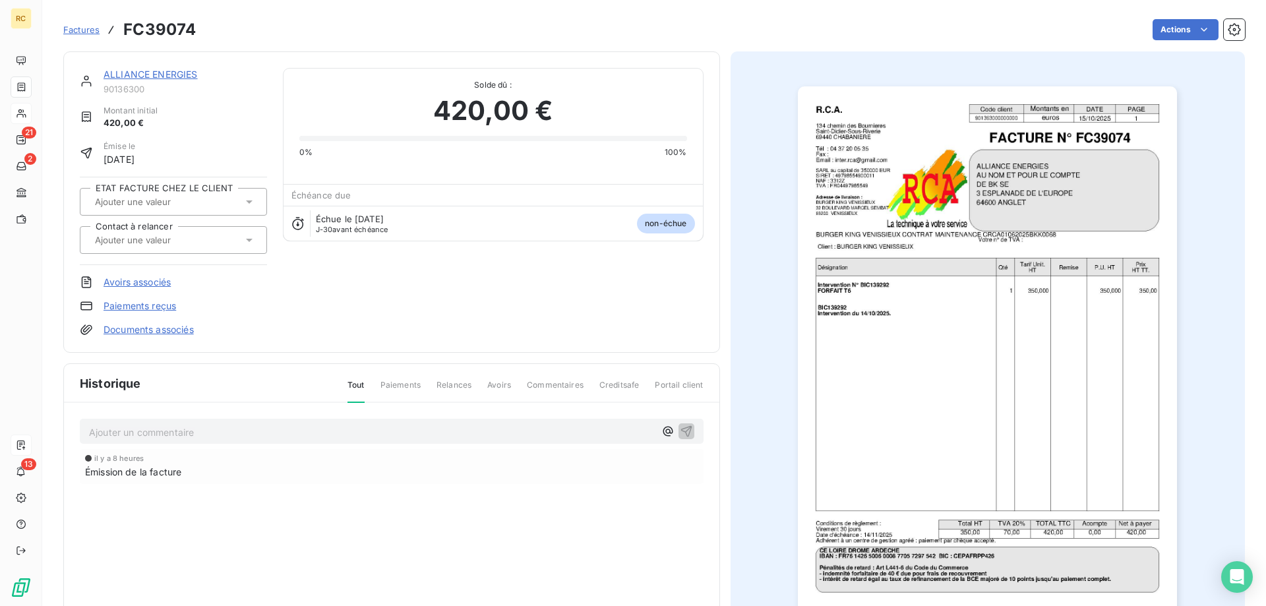
click at [252, 243] on icon at bounding box center [249, 239] width 13 height 13
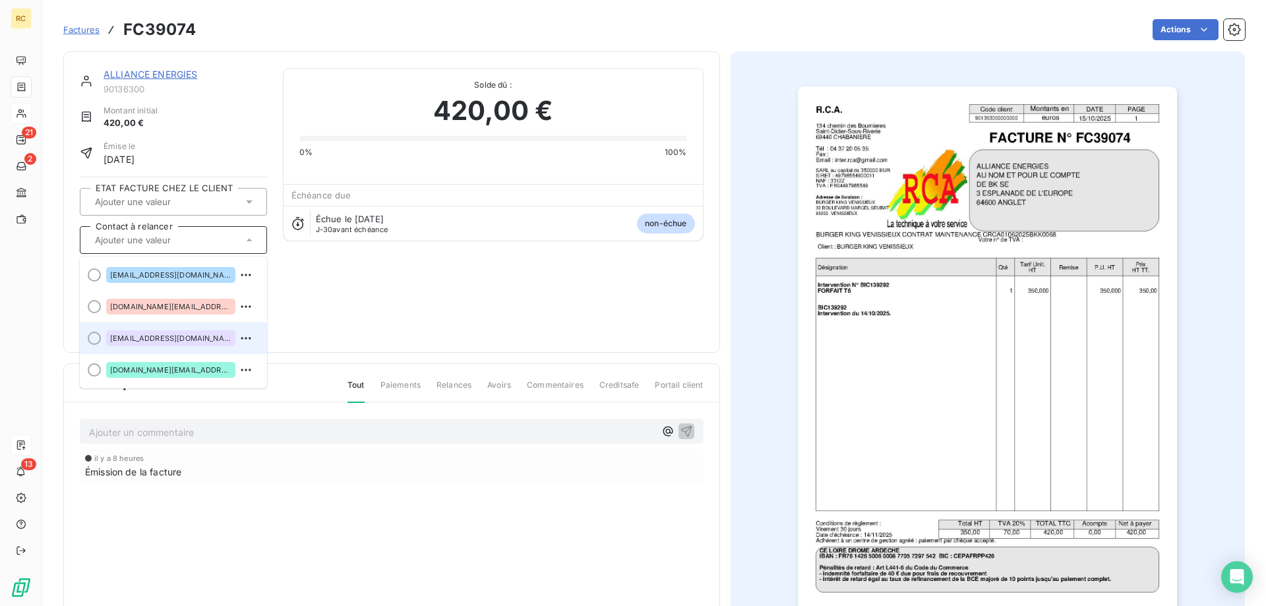
click at [165, 341] on span "[EMAIL_ADDRESS][DOMAIN_NAME]" at bounding box center [170, 338] width 121 height 8
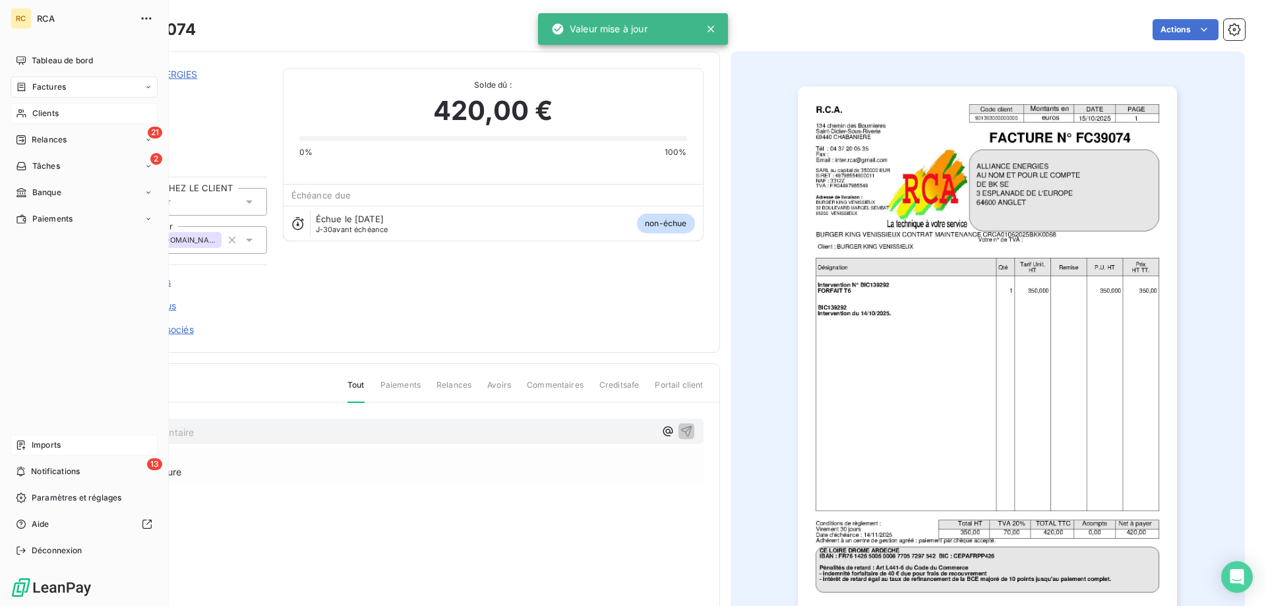
click at [63, 87] on span "Factures" at bounding box center [49, 87] width 34 height 12
click at [41, 92] on span "Factures" at bounding box center [49, 87] width 34 height 12
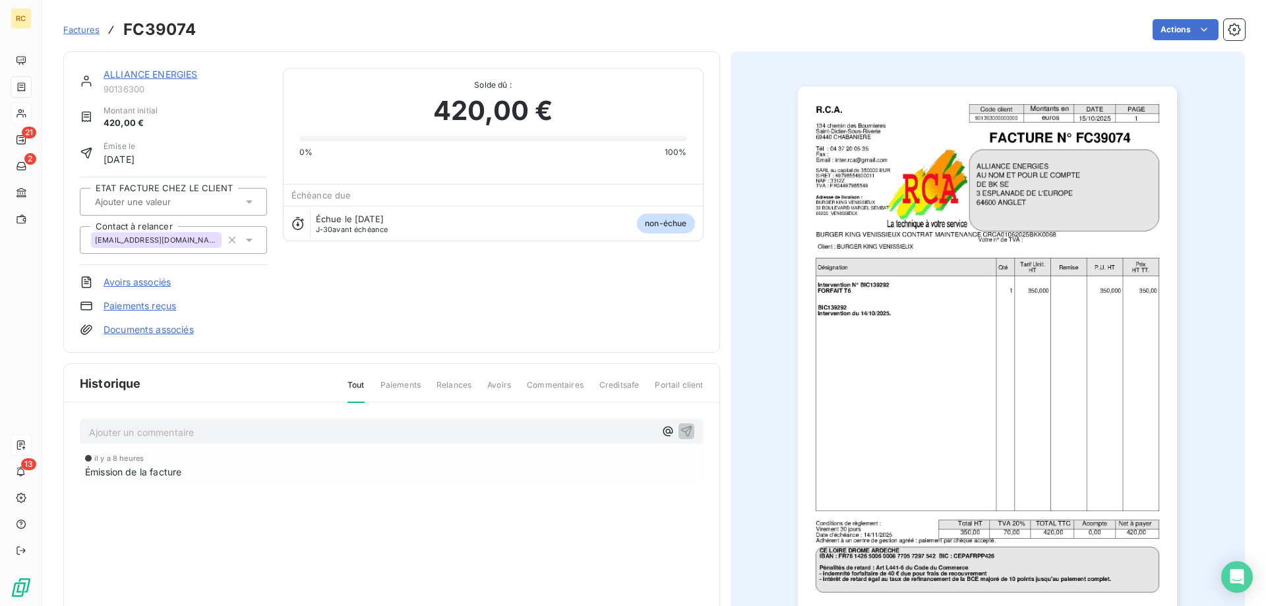
click at [264, 307] on div "Paiements reçus" at bounding box center [173, 305] width 187 height 13
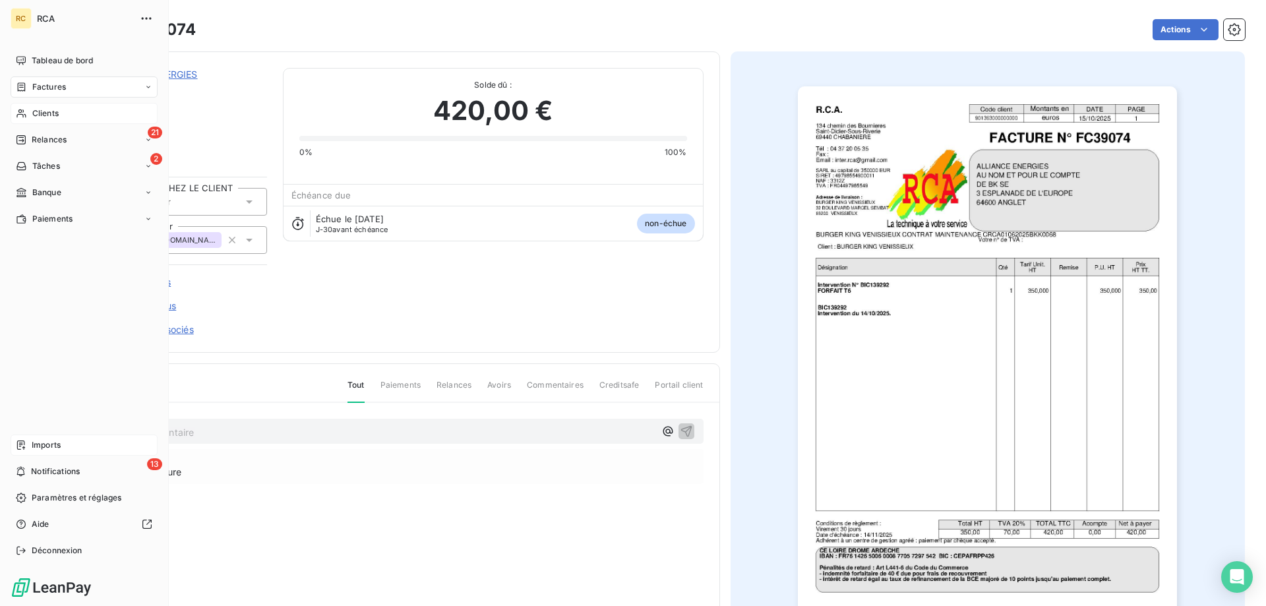
click at [53, 80] on div "Factures" at bounding box center [84, 87] width 147 height 21
click at [61, 117] on span "Factures" at bounding box center [49, 114] width 34 height 12
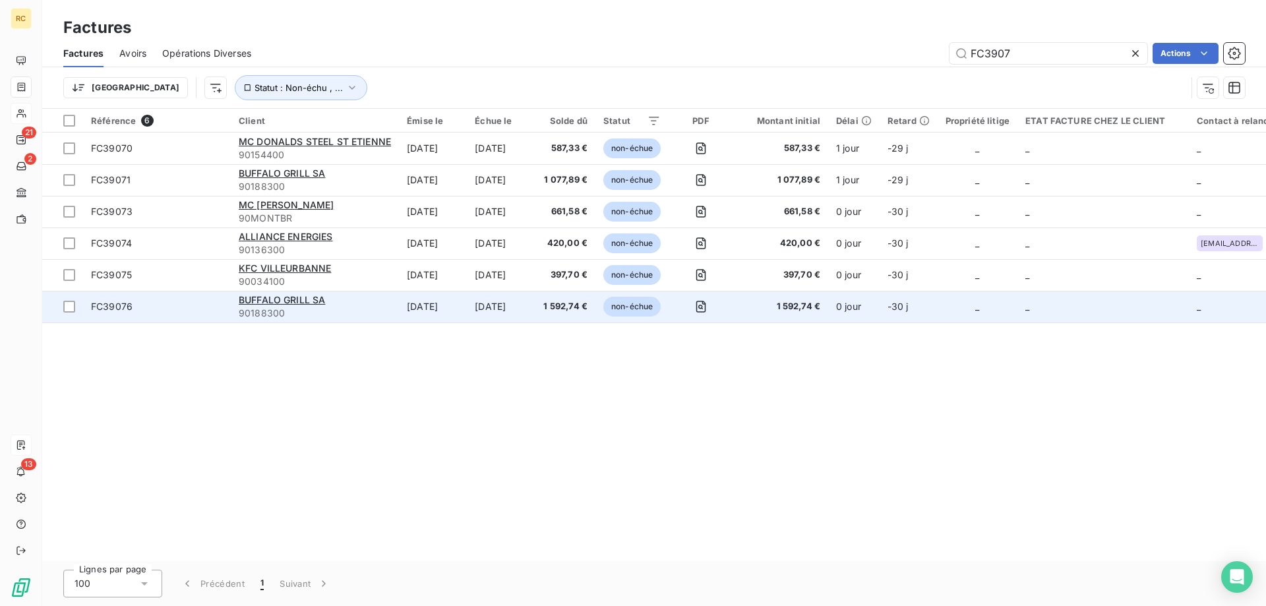
click at [125, 302] on span "FC39076" at bounding box center [112, 306] width 42 height 11
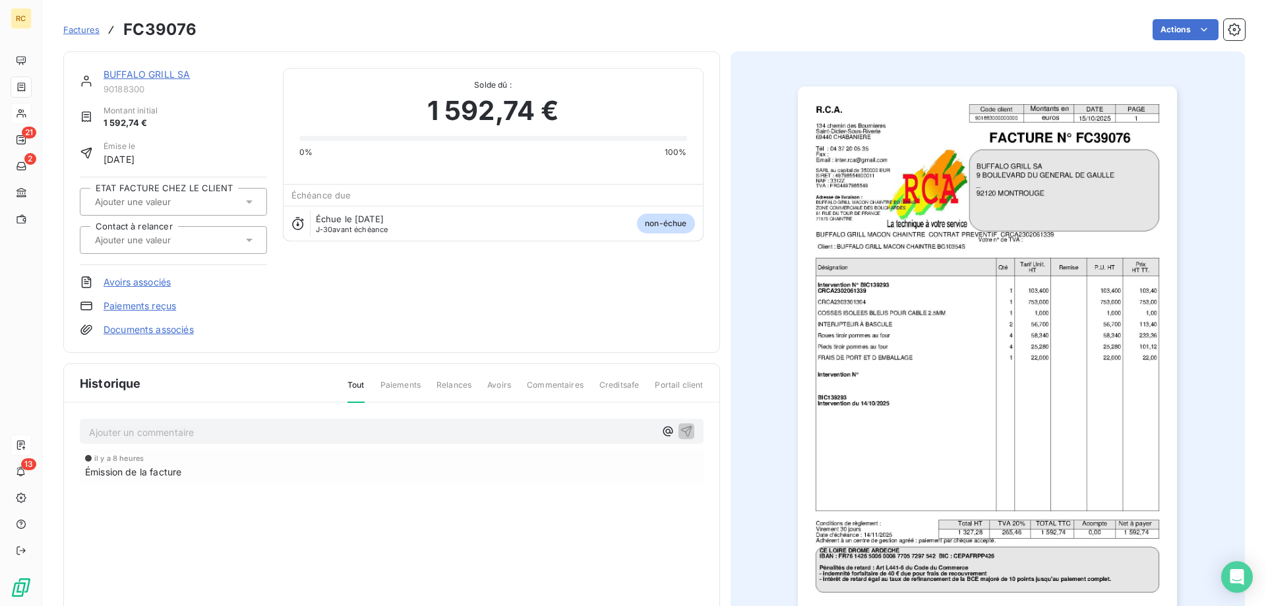
click at [297, 323] on div "BUFFALO GRILL SA 90188300 Montant initial 1 592,74 € Émise le [DATE] ETAT FACTU…" at bounding box center [392, 202] width 624 height 268
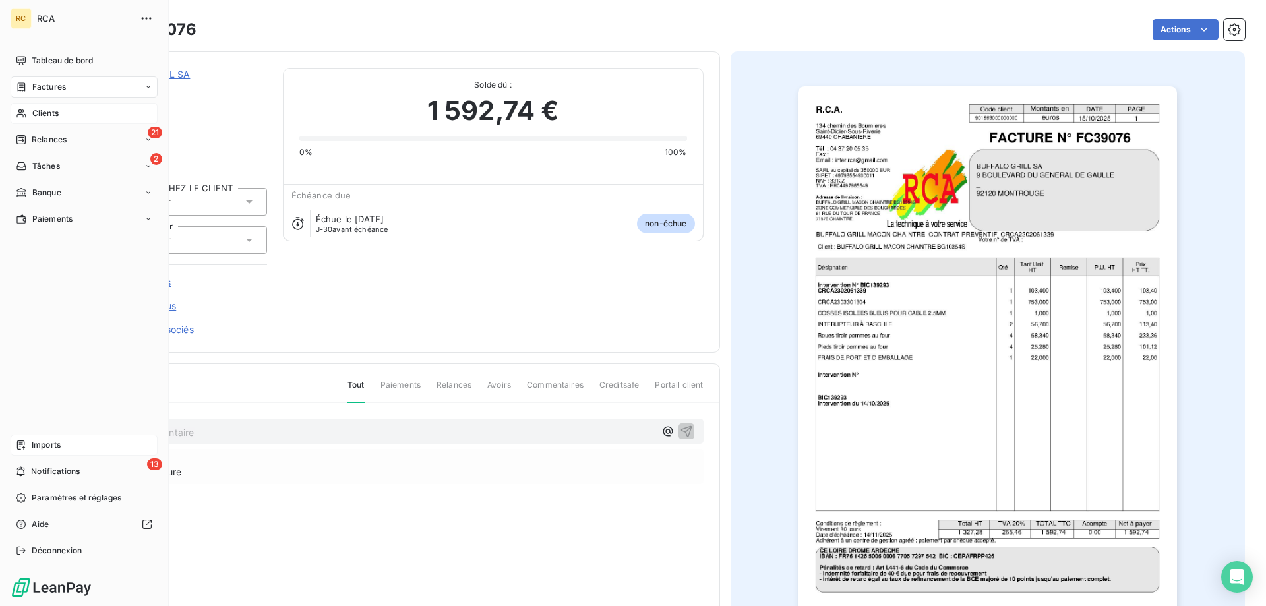
click at [46, 82] on span "Factures" at bounding box center [49, 87] width 34 height 12
click at [50, 116] on span "Factures" at bounding box center [49, 114] width 34 height 12
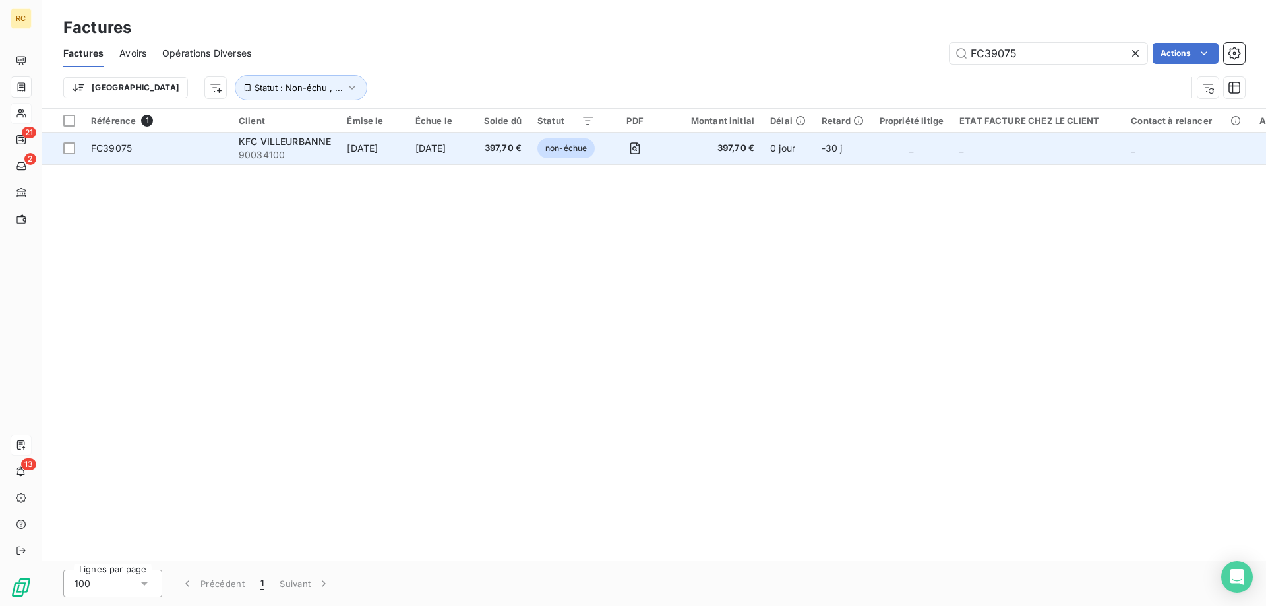
type input "FC39075"
click at [119, 144] on span "FC39075" at bounding box center [111, 147] width 41 height 11
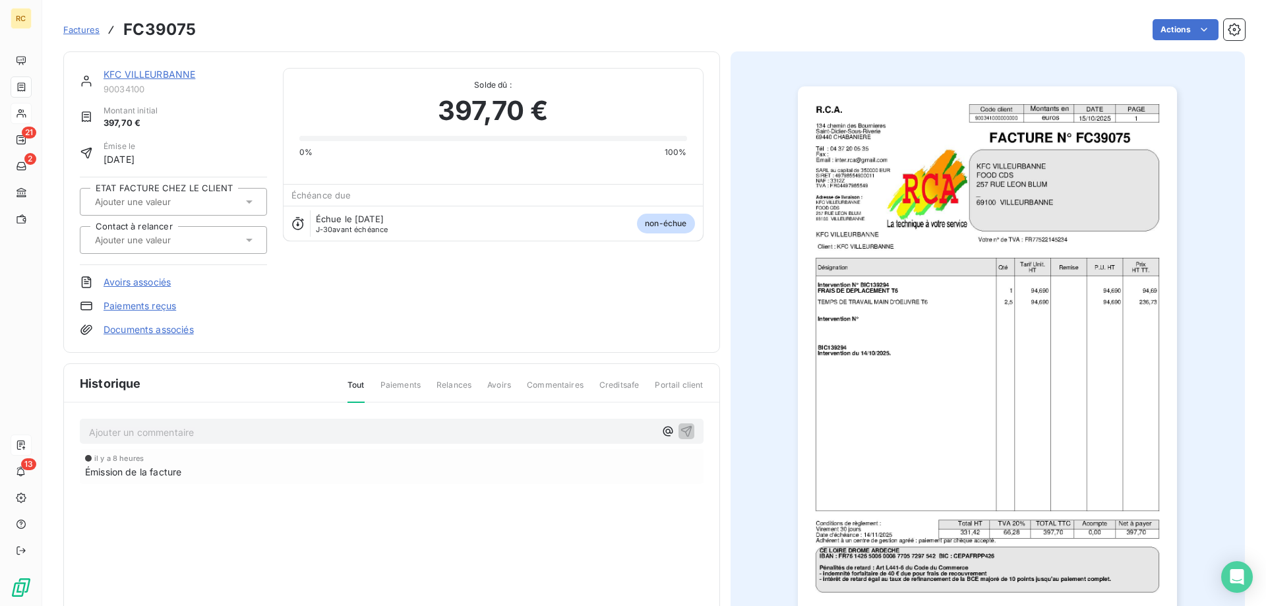
click at [185, 336] on link "Documents associés" at bounding box center [149, 329] width 90 height 13
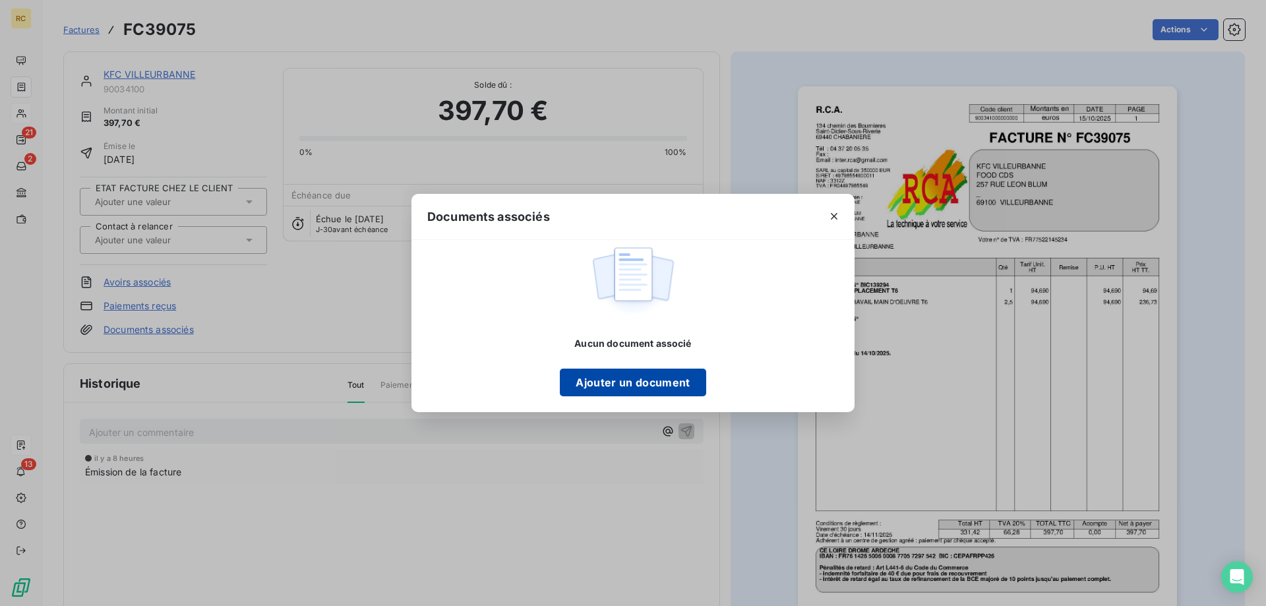
click at [576, 379] on button "Ajouter un document" at bounding box center [633, 383] width 146 height 28
